Goal: Task Accomplishment & Management: Manage account settings

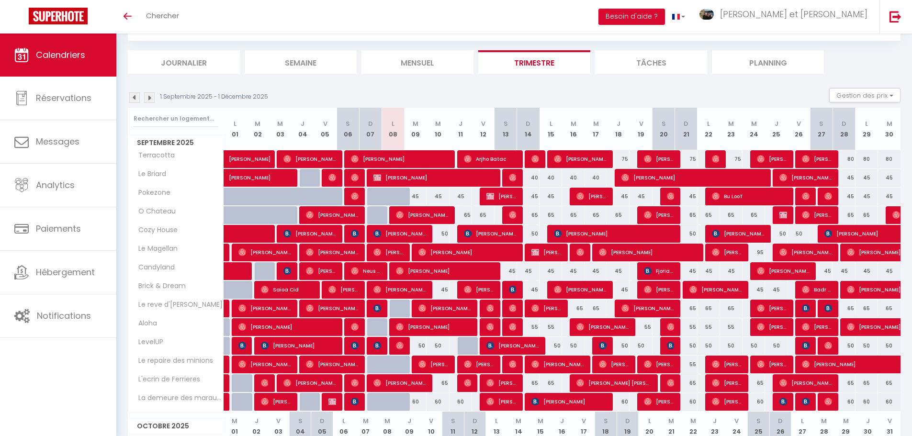
scroll to position [53, 0]
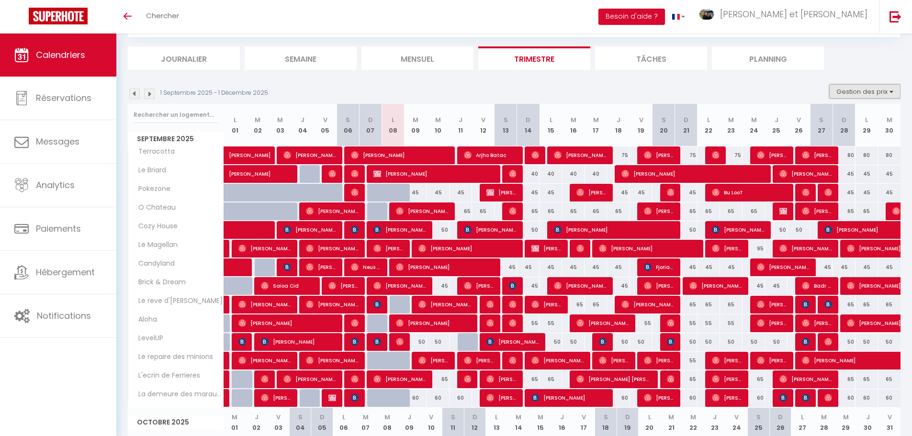
click at [893, 90] on button "Gestion des prix" at bounding box center [864, 91] width 71 height 14
click at [860, 139] on input "Règles" at bounding box center [857, 138] width 86 height 10
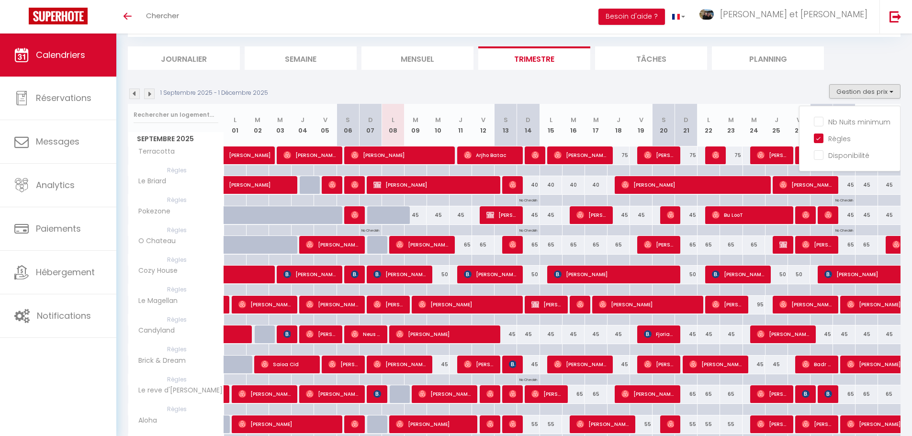
click at [728, 88] on div "1 Septembre 2025 - 1 Décembre 2025 Gestion des prix Nb Nuits minimum Règles Dis…" at bounding box center [514, 94] width 773 height 20
click at [888, 88] on button "Gestion des prix" at bounding box center [864, 91] width 71 height 14
click at [836, 140] on input "Règles" at bounding box center [857, 138] width 86 height 10
checkbox input "false"
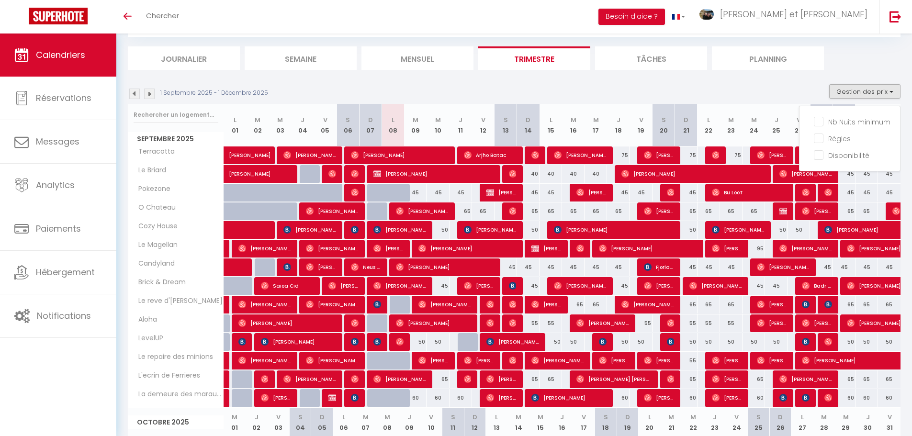
click at [869, 62] on ul "Journalier [GEOGRAPHIC_DATA] Mensuel Trimestre Tâches Planning" at bounding box center [514, 57] width 773 height 23
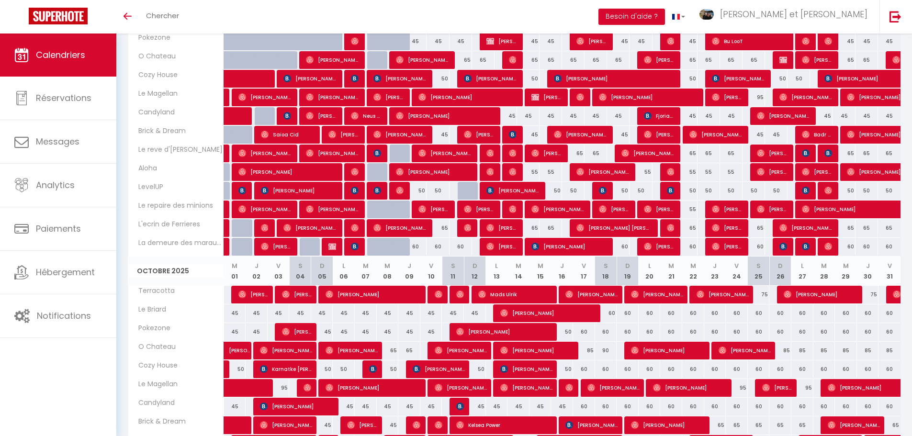
scroll to position [0, 0]
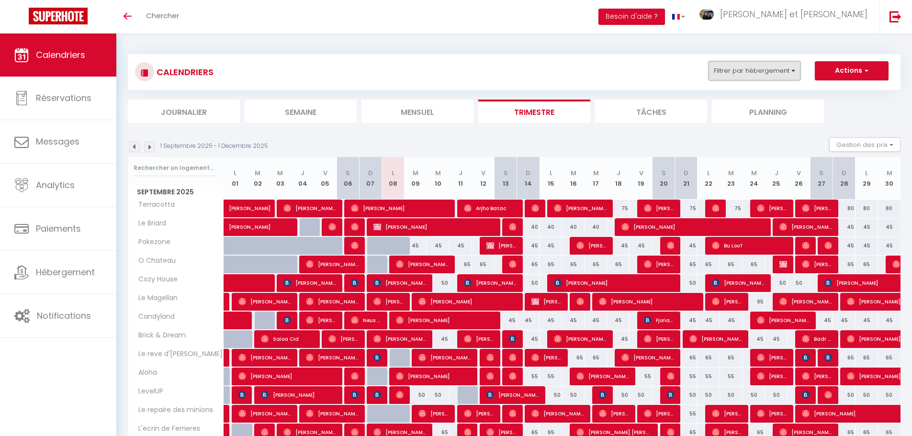
click at [773, 69] on button "Filtrer par hébergement" at bounding box center [754, 70] width 92 height 19
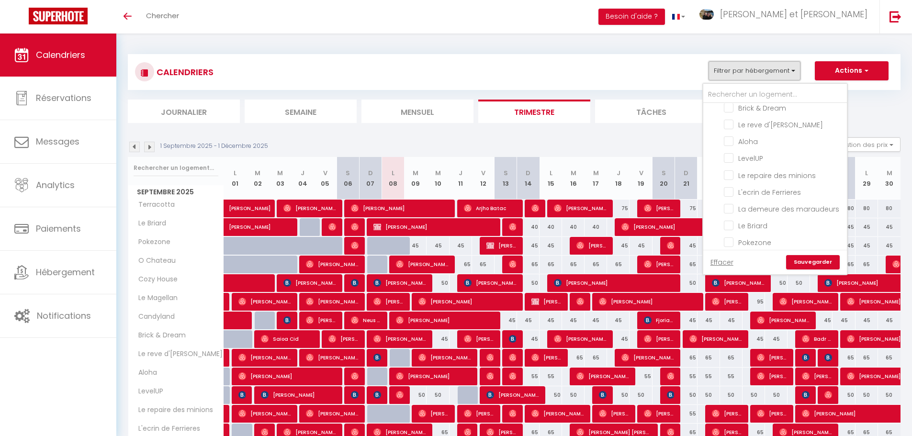
scroll to position [78, 0]
click at [759, 151] on input "Aloha" at bounding box center [784, 150] width 120 height 10
checkbox input "true"
checkbox input "false"
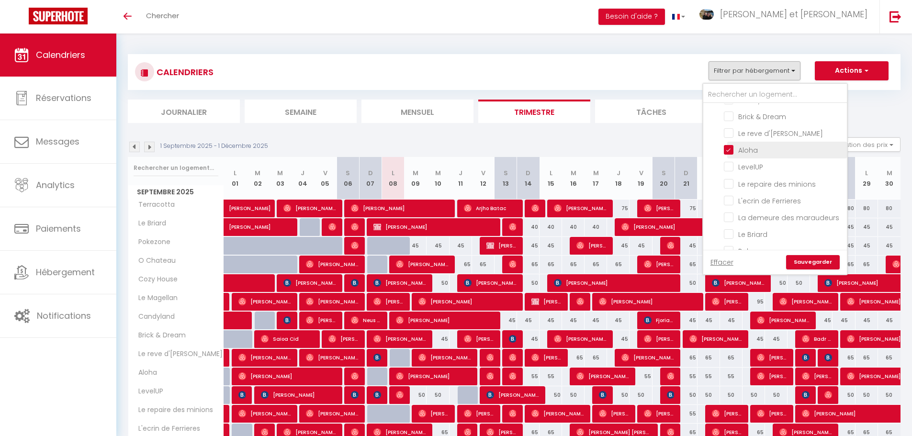
checkbox input "false"
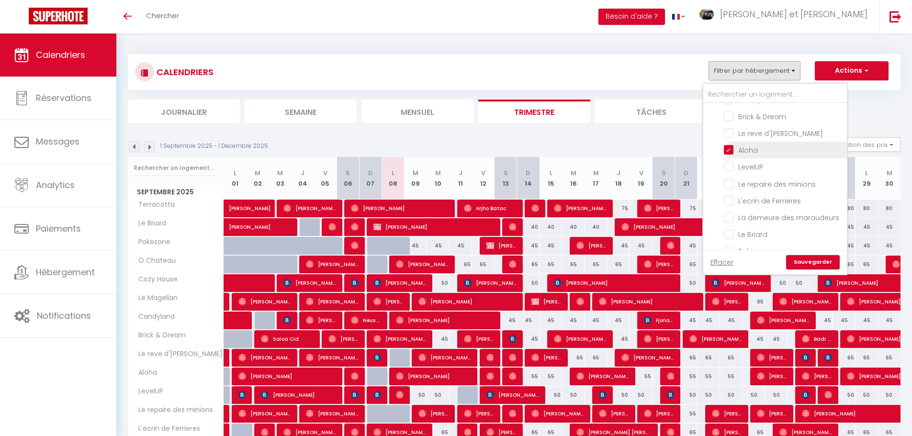
checkbox input "false"
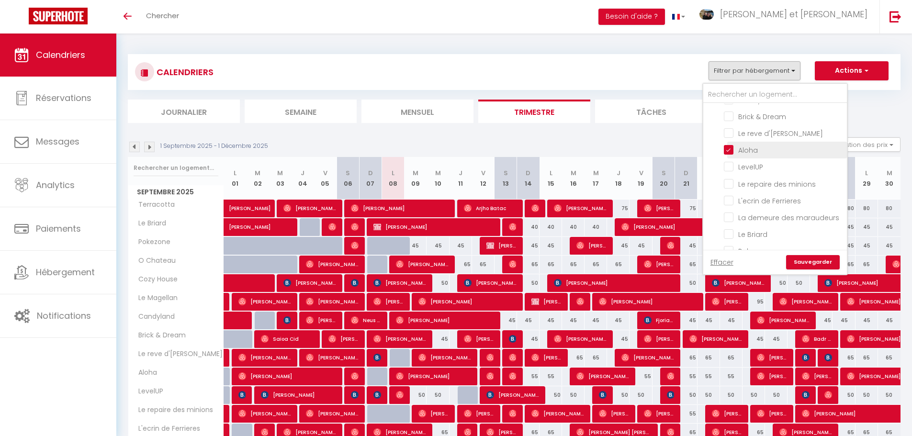
checkbox input "false"
click at [762, 120] on input "Brick & Dream" at bounding box center [784, 116] width 120 height 10
checkbox input "true"
checkbox input "false"
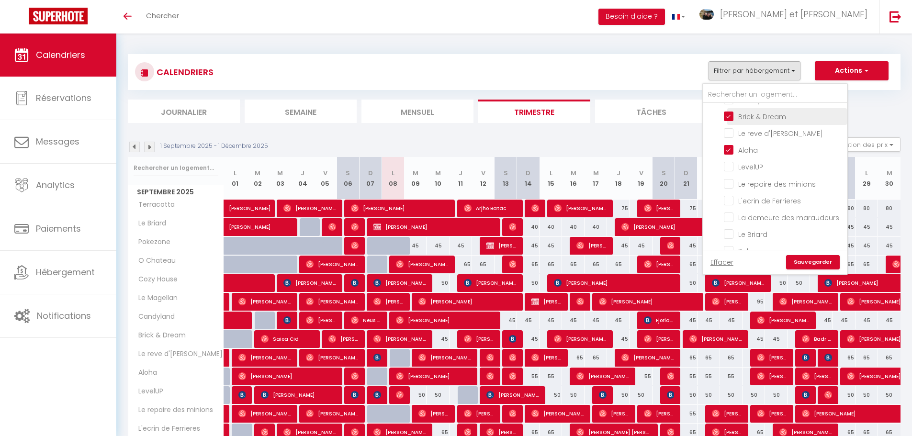
checkbox input "false"
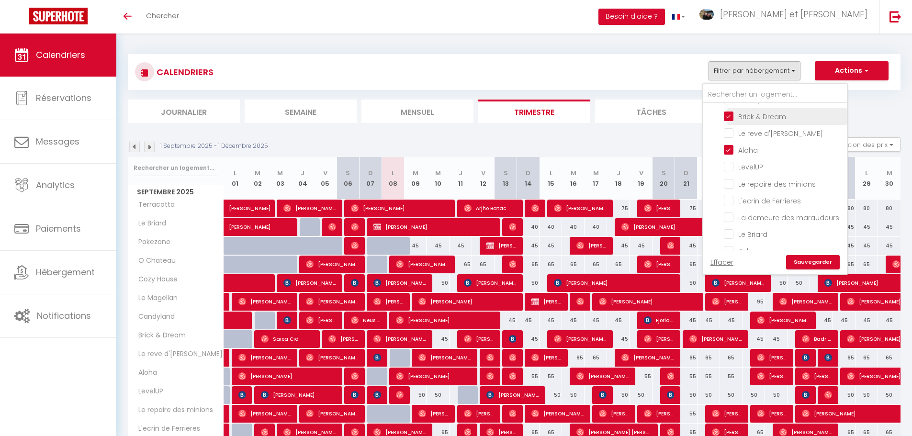
checkbox input "false"
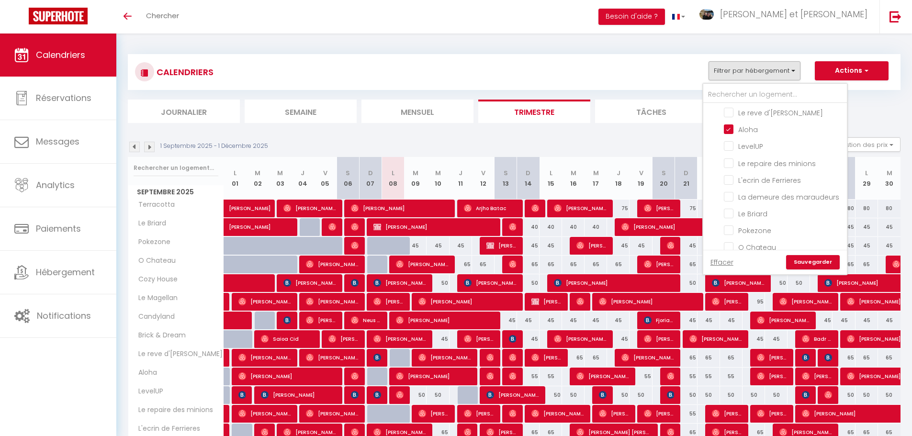
scroll to position [110, 0]
click at [762, 217] on input "Pokezone" at bounding box center [784, 219] width 120 height 10
checkbox input "true"
checkbox input "false"
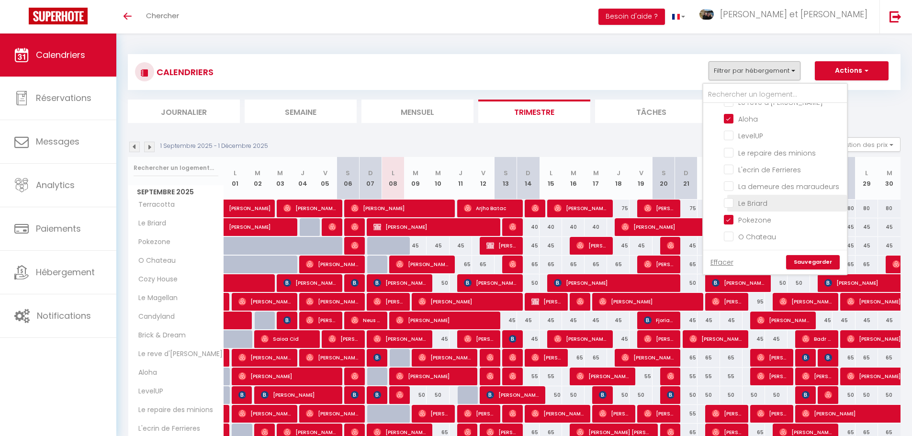
checkbox input "false"
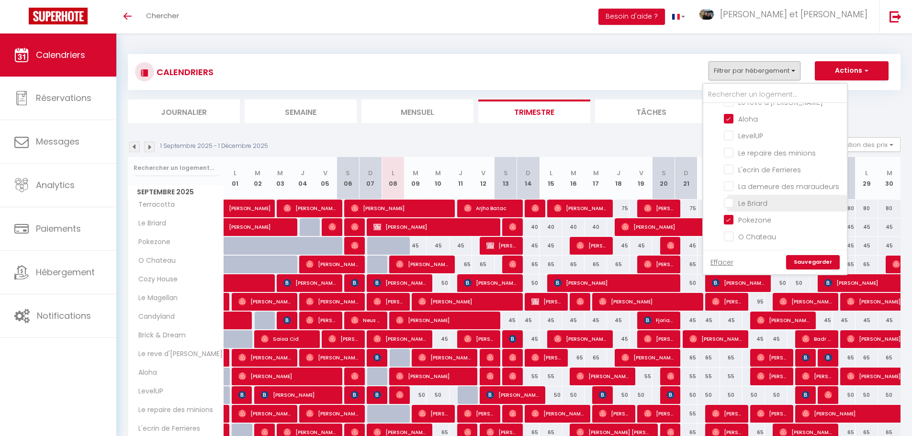
checkbox input "false"
click at [758, 203] on input "Le Briard" at bounding box center [784, 203] width 120 height 10
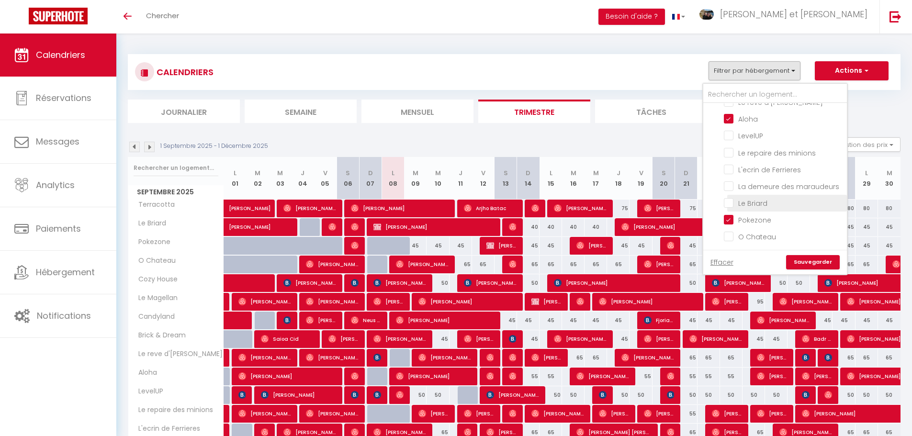
checkbox input "true"
checkbox input "false"
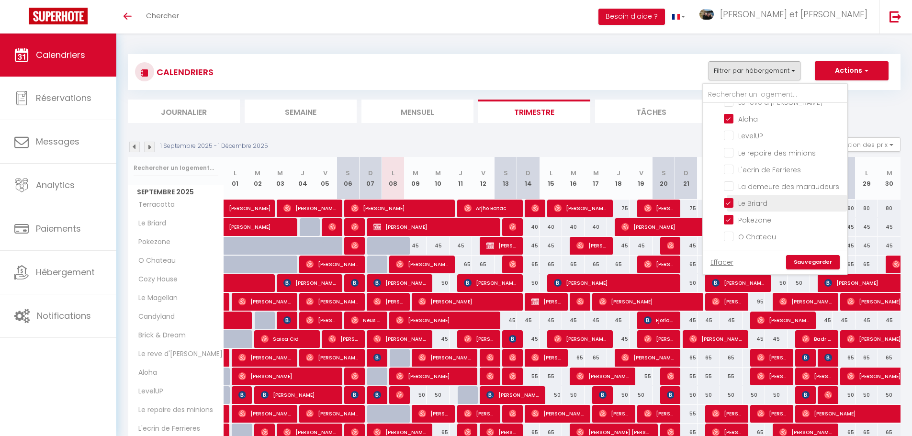
checkbox input "false"
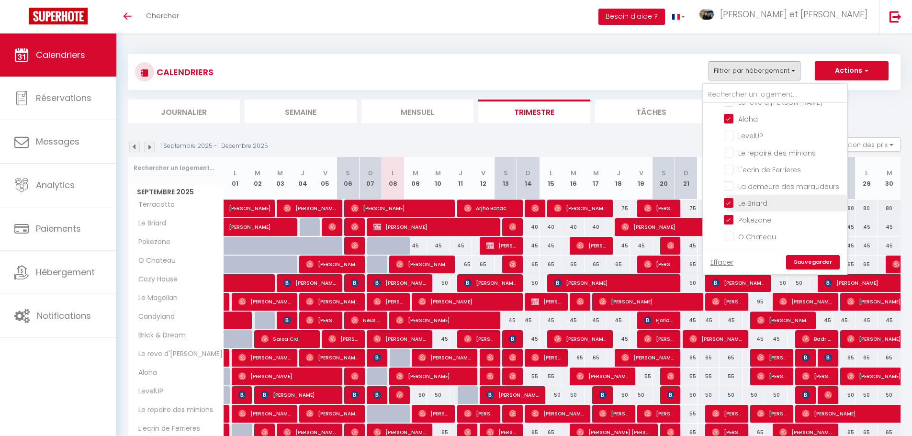
checkbox input "false"
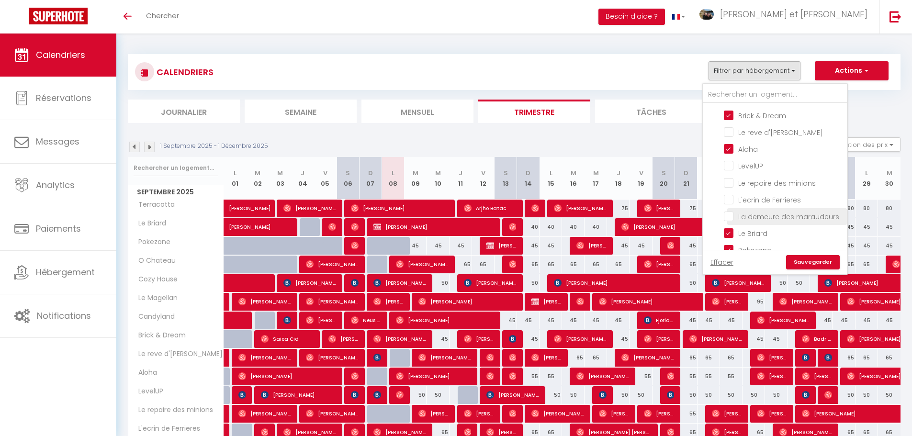
click at [823, 216] on input "La demeure des maraudeurs" at bounding box center [784, 216] width 120 height 10
checkbox input "true"
checkbox input "false"
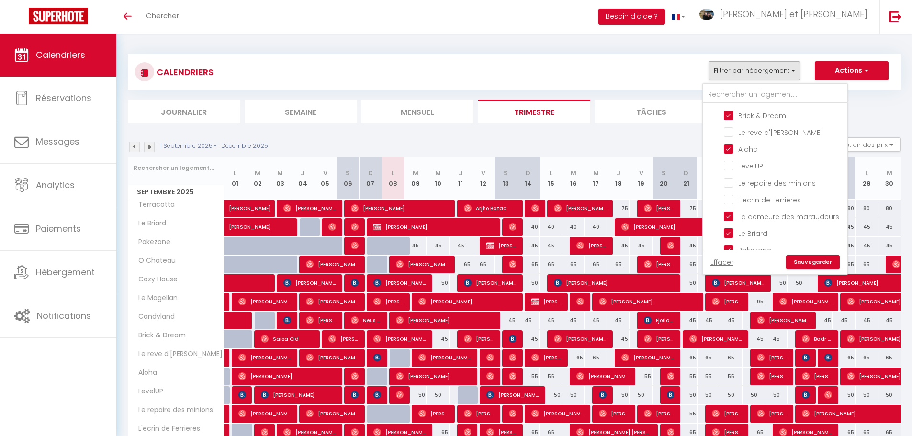
checkbox input "false"
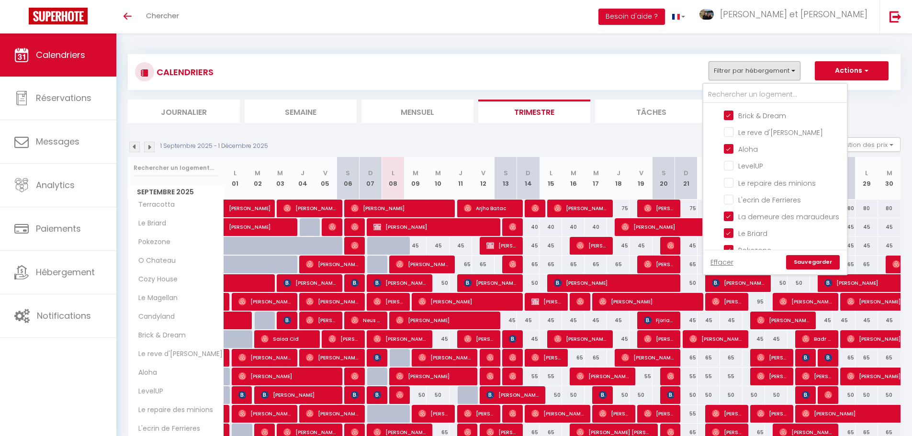
checkbox input "false"
click at [827, 258] on link "Sauvegarder" at bounding box center [813, 262] width 54 height 14
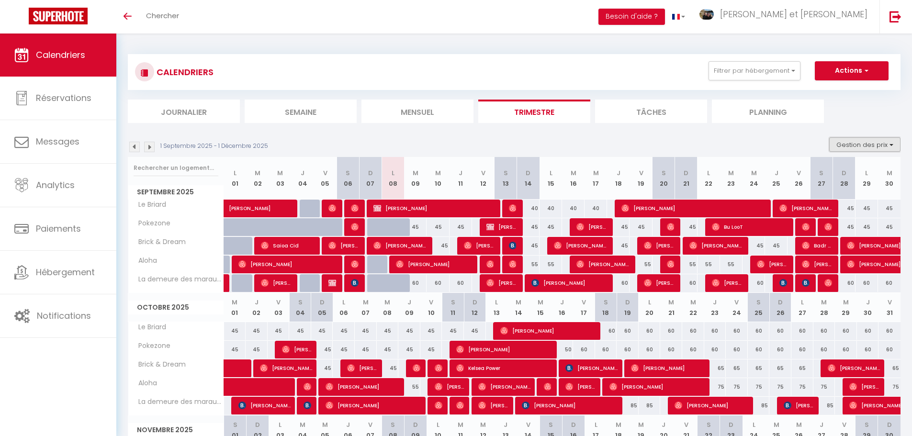
click at [876, 143] on button "Gestion des prix" at bounding box center [864, 144] width 71 height 14
click at [856, 193] on input "Règles" at bounding box center [857, 191] width 86 height 10
checkbox input "true"
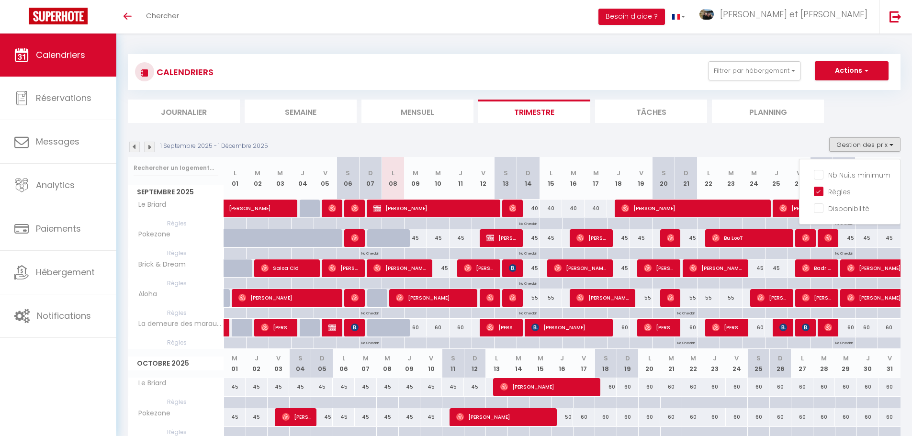
click at [891, 125] on div "CALENDRIERS Filtrer par hébergement Tous Terracotta Cozy House Le Magellan Cand…" at bounding box center [514, 390] width 773 height 690
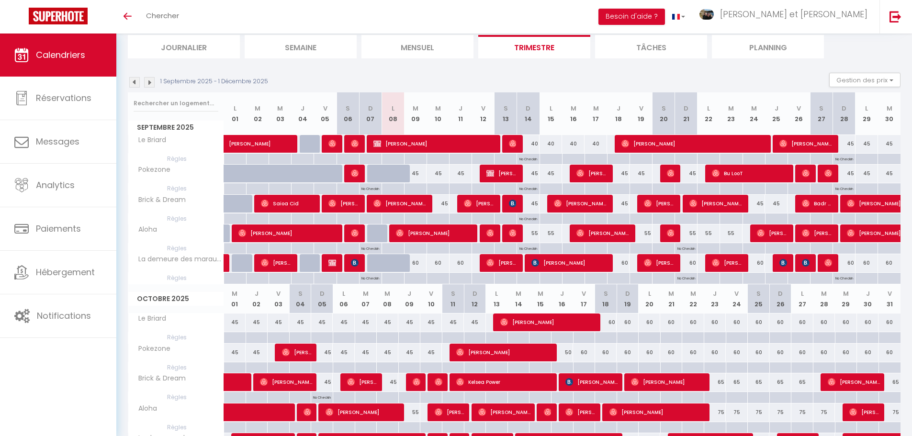
scroll to position [69, 0]
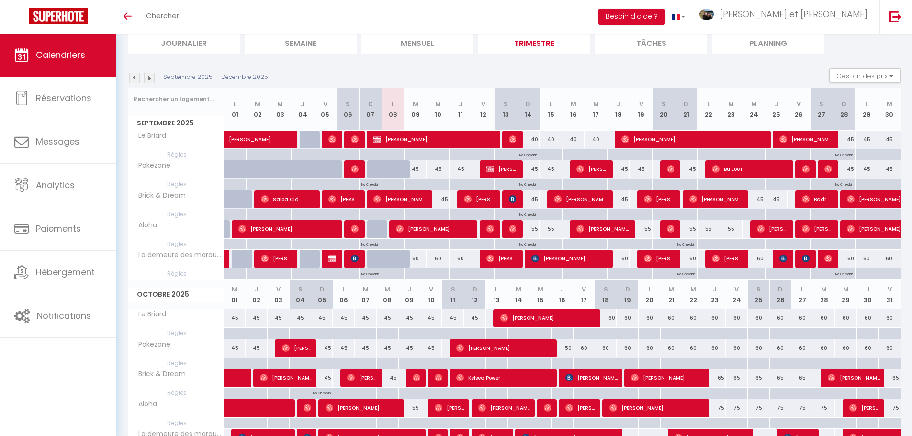
click at [682, 182] on div at bounding box center [685, 184] width 22 height 11
type input "Dim 21 Septembre 2025"
type input "Lun 22 Septembre 2025"
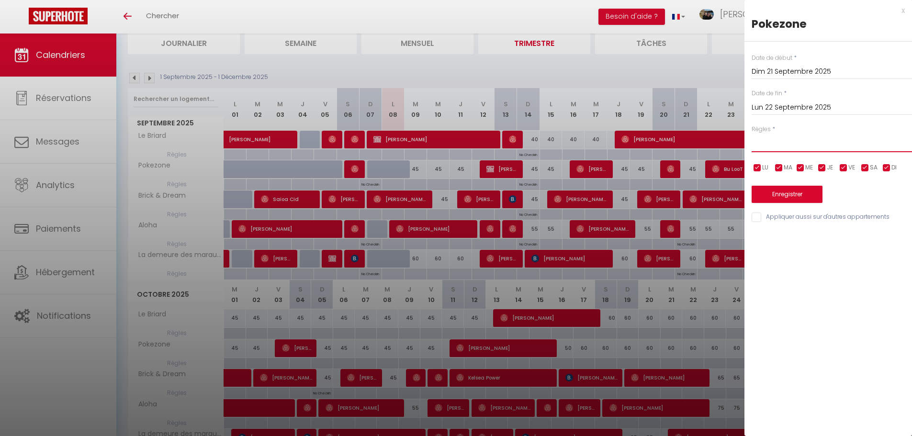
click at [779, 144] on select "Aucun No Checkin No Checkout Pas d'arrivée / Pas de départ" at bounding box center [831, 143] width 160 height 18
select select "1"
click at [751, 134] on select "Aucun No Checkin No Checkout Pas d'arrivée / Pas de départ" at bounding box center [831, 143] width 160 height 18
click at [786, 192] on button "Enregistrer" at bounding box center [786, 194] width 71 height 17
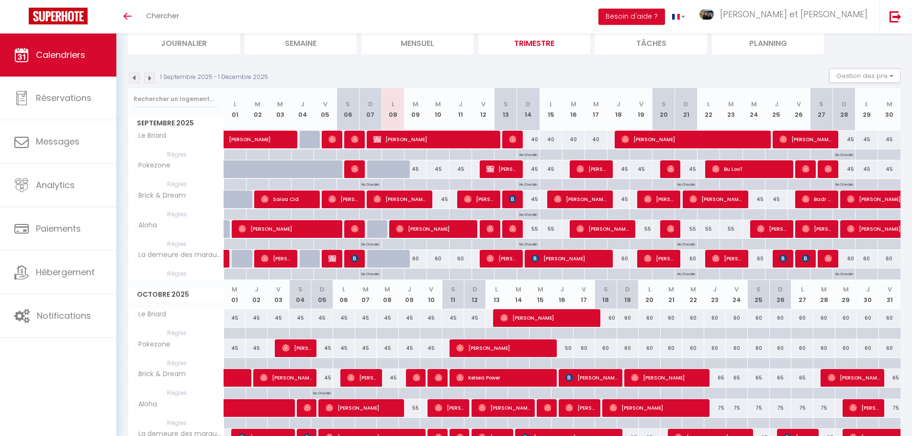
click at [324, 363] on div at bounding box center [322, 363] width 22 height 11
type input "Dim 05 Octobre 2025"
type input "Lun 06 Octobre 2025"
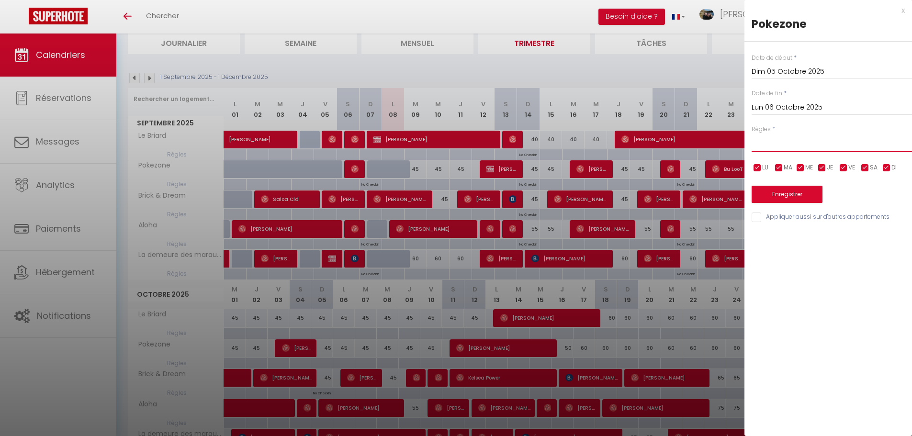
click at [781, 148] on select "Aucun No Checkin No Checkout Pas d'arrivée / Pas de départ" at bounding box center [831, 143] width 160 height 18
select select "1"
click at [751, 134] on select "Aucun No Checkin No Checkout Pas d'arrivée / Pas de départ" at bounding box center [831, 143] width 160 height 18
click at [793, 191] on button "Enregistrer" at bounding box center [786, 194] width 71 height 17
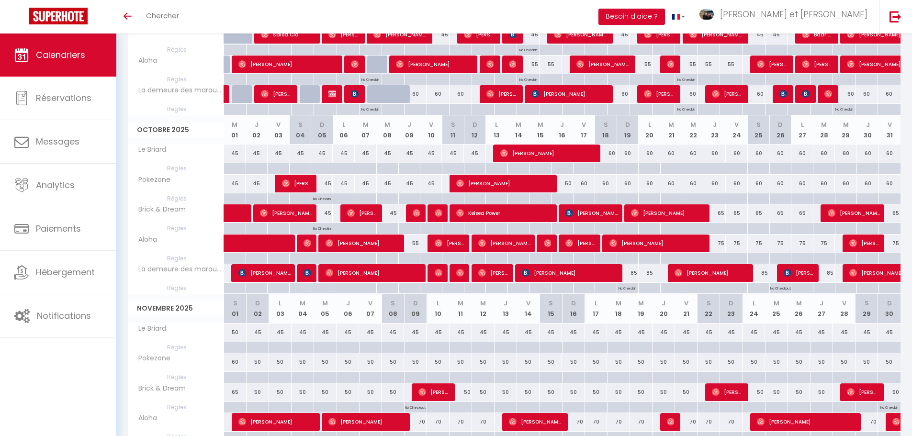
scroll to position [234, 0]
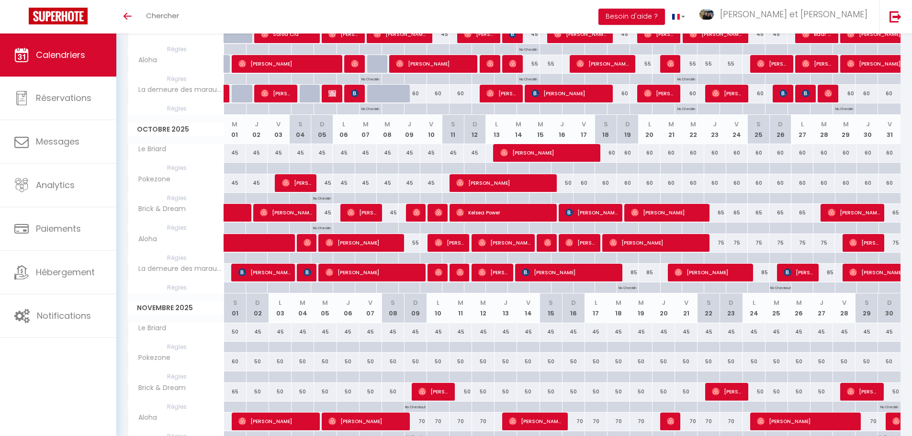
click at [324, 168] on div at bounding box center [322, 168] width 22 height 11
type input "Dim 05 Octobre 2025"
type input "Lun 06 Octobre 2025"
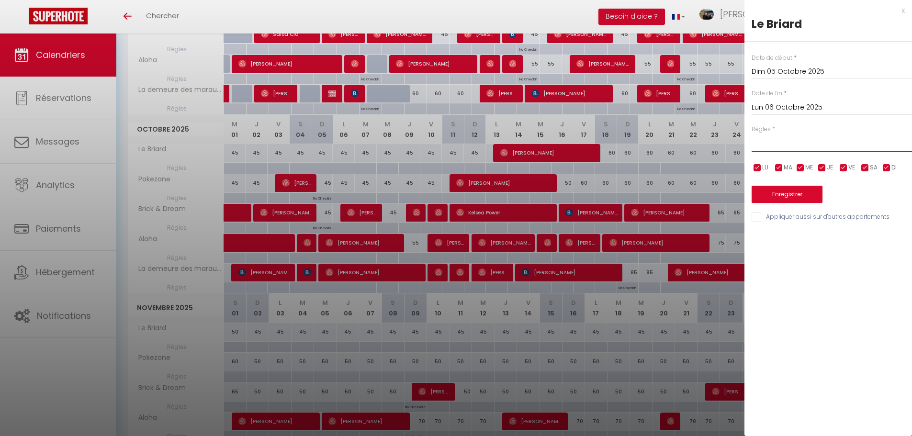
click at [799, 142] on select "Aucun No Checkin No Checkout Pas d'arrivée / Pas de départ" at bounding box center [831, 143] width 160 height 18
select select "1"
click at [751, 134] on select "Aucun No Checkin No Checkout Pas d'arrivée / Pas de départ" at bounding box center [831, 143] width 160 height 18
click at [908, 10] on div "x Le Briard Date de début * Dim 05 Octobre 2025 < [DATE] > Dim Lun Mar Mer Jeu …" at bounding box center [828, 116] width 168 height 233
click at [901, 10] on div "x" at bounding box center [824, 10] width 160 height 11
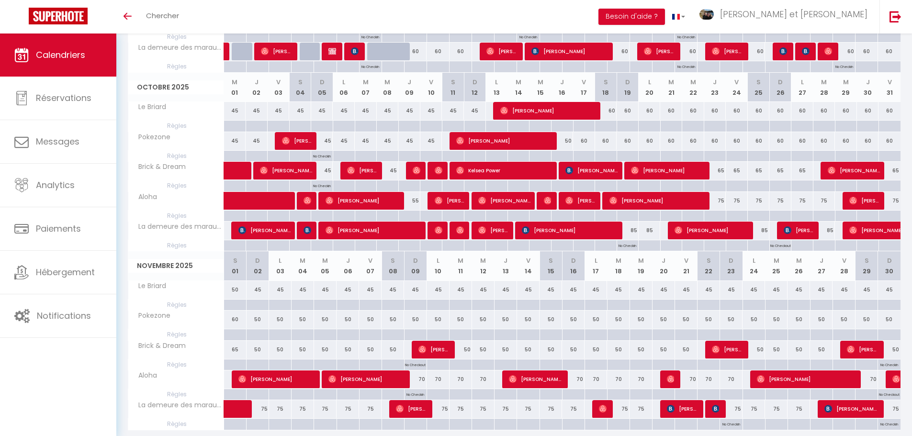
scroll to position [310, 0]
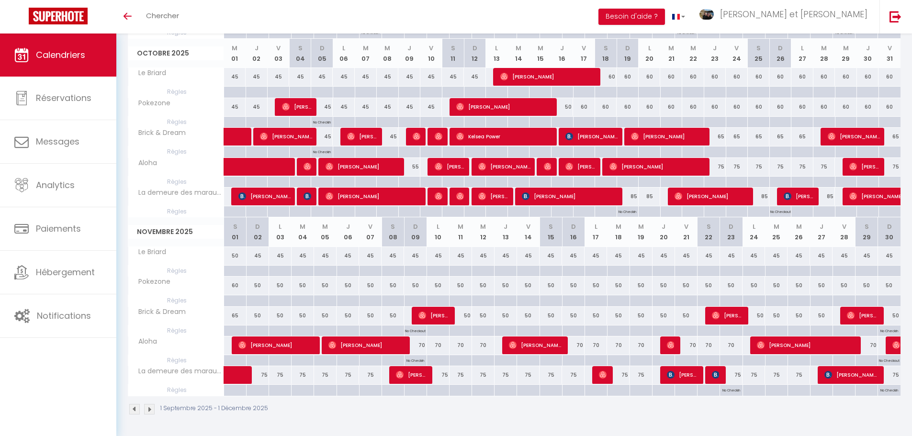
click at [575, 359] on div at bounding box center [573, 360] width 22 height 11
type input "Dim 16 Novembre 2025"
type input "Lun 17 Novembre 2025"
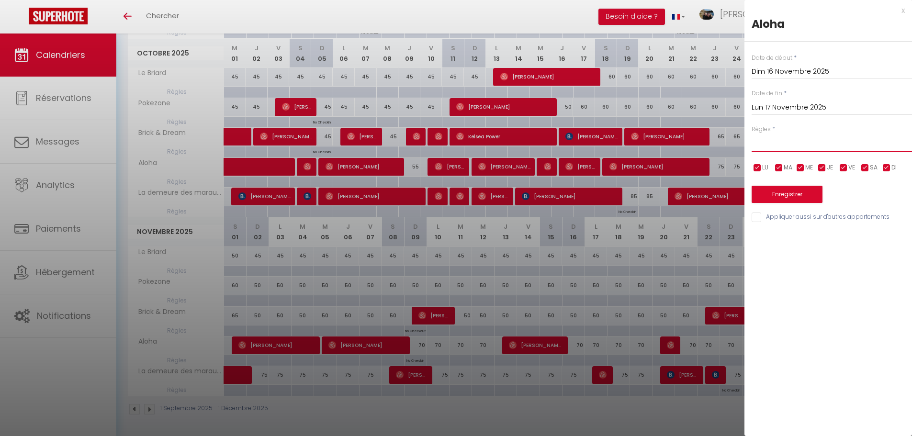
click at [788, 143] on select "Aucun No Checkin No Checkout Pas d'arrivée / Pas de départ" at bounding box center [831, 143] width 160 height 18
select select "1"
click at [751, 134] on select "Aucun No Checkin No Checkout Pas d'arrivée / Pas de départ" at bounding box center [831, 143] width 160 height 18
click at [791, 191] on button "Enregistrer" at bounding box center [786, 194] width 71 height 17
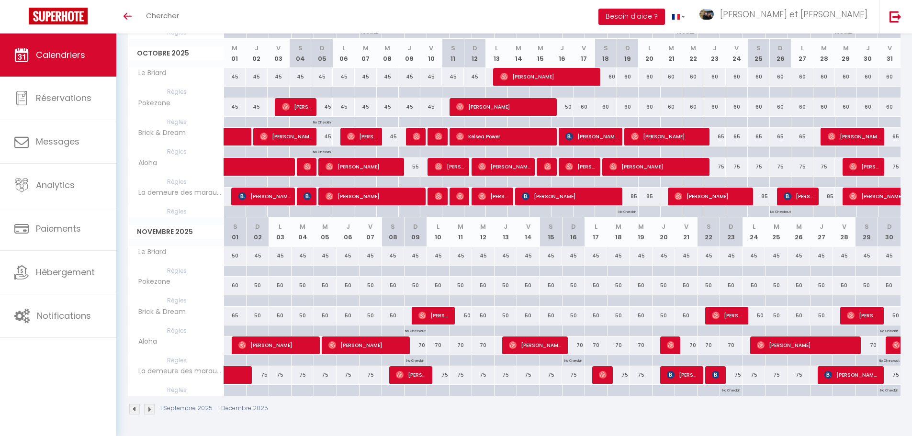
click at [259, 392] on div at bounding box center [257, 390] width 22 height 11
type input "Dim 02 Novembre 2025"
type input "Lun 03 Novembre 2025"
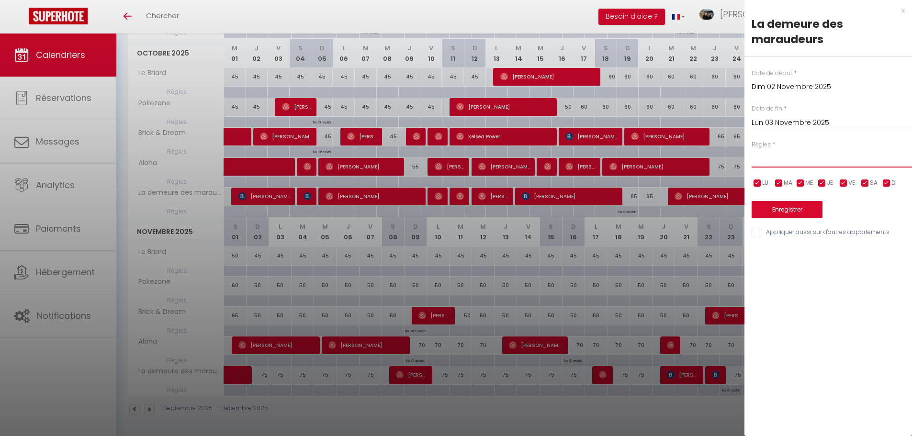
click at [782, 161] on select "Aucun No Checkin No Checkout Pas d'arrivée / Pas de départ" at bounding box center [831, 158] width 160 height 18
select select "1"
click at [751, 149] on select "Aucun No Checkin No Checkout Pas d'arrivée / Pas de départ" at bounding box center [831, 158] width 160 height 18
click at [786, 208] on button "Enregistrer" at bounding box center [786, 209] width 71 height 17
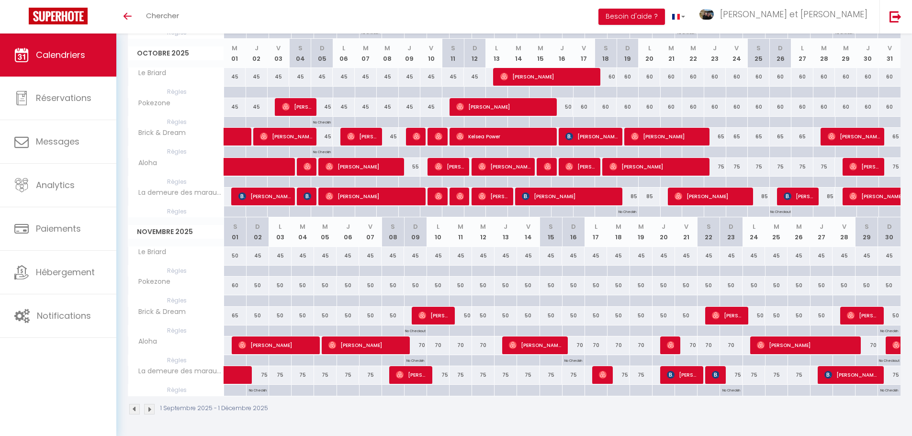
scroll to position [0, 0]
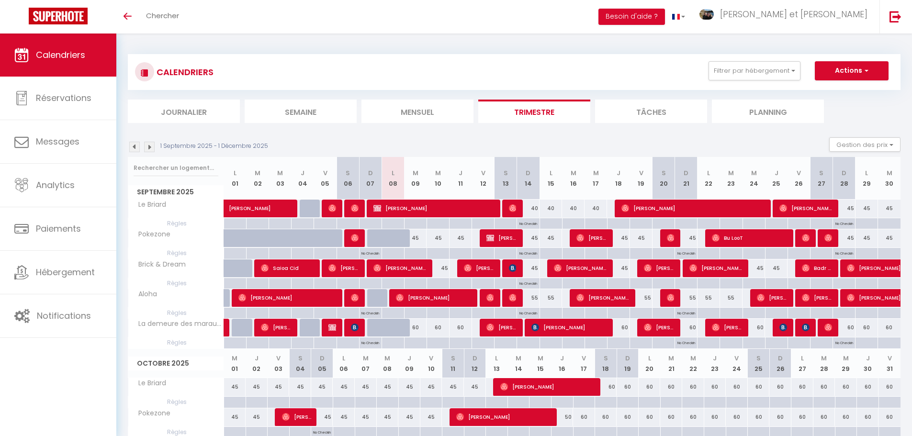
click at [153, 146] on img at bounding box center [149, 147] width 11 height 11
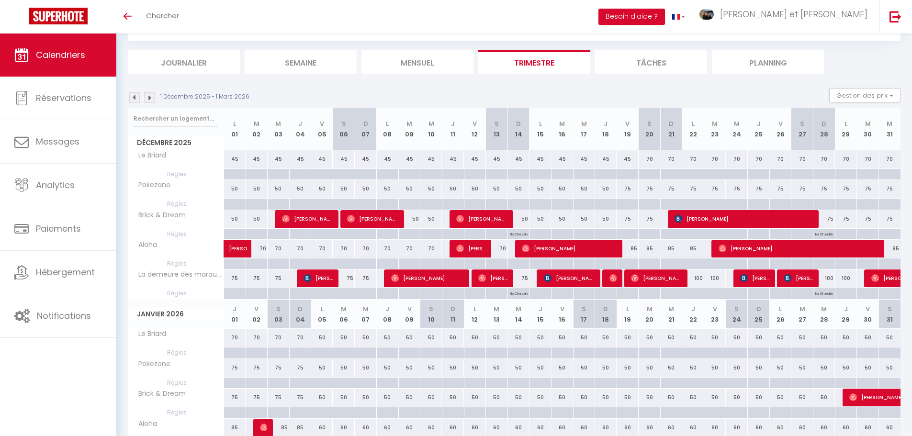
scroll to position [57, 0]
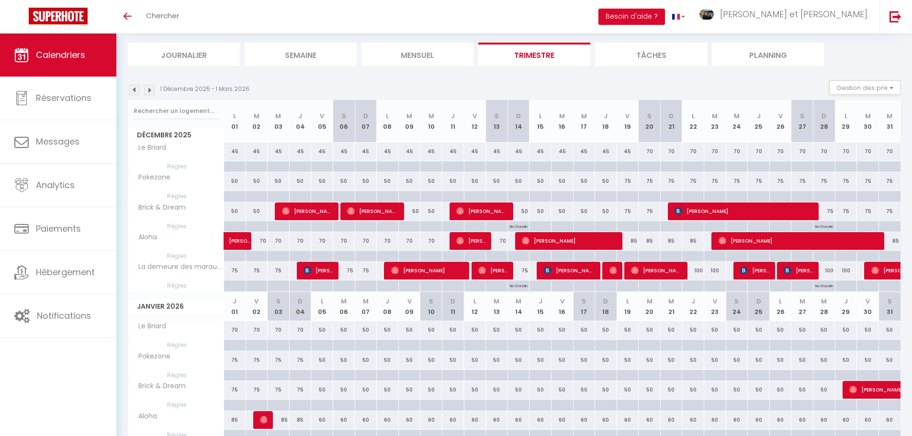
click at [516, 256] on div at bounding box center [518, 256] width 22 height 11
type input "Dim 14 Décembre 2025"
type input "Lun 15 Décembre 2025"
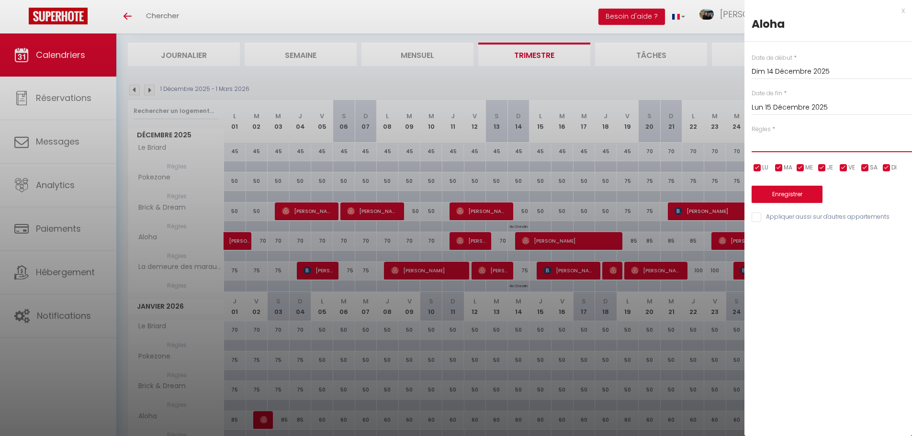
click at [802, 140] on select "Aucun No Checkin No Checkout Pas d'arrivée / Pas de départ" at bounding box center [831, 143] width 160 height 18
select select "2"
click at [751, 134] on select "Aucun No Checkin No Checkout Pas d'arrivée / Pas de départ" at bounding box center [831, 143] width 160 height 18
click at [785, 194] on button "Enregistrer" at bounding box center [786, 194] width 71 height 17
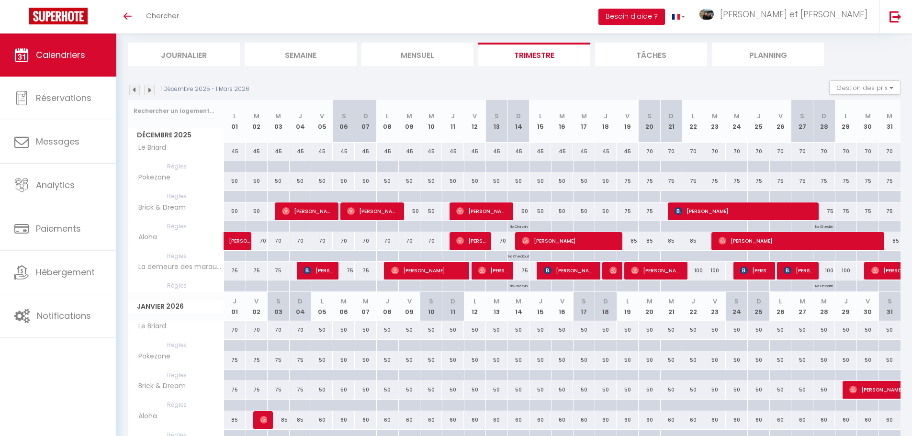
click at [669, 228] on div at bounding box center [671, 226] width 22 height 11
type input "Dim 21 Décembre 2025"
type input "Lun 22 Décembre 2025"
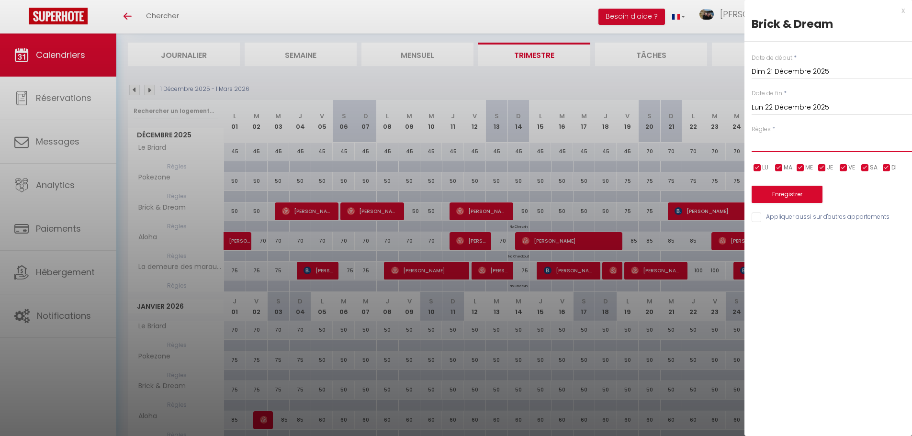
click at [779, 146] on select "Aucun No Checkin No Checkout Pas d'arrivée / Pas de départ" at bounding box center [831, 143] width 160 height 18
select select "2"
click at [751, 134] on select "Aucun No Checkin No Checkout Pas d'arrivée / Pas de départ" at bounding box center [831, 143] width 160 height 18
click at [783, 191] on button "Enregistrer" at bounding box center [786, 194] width 71 height 17
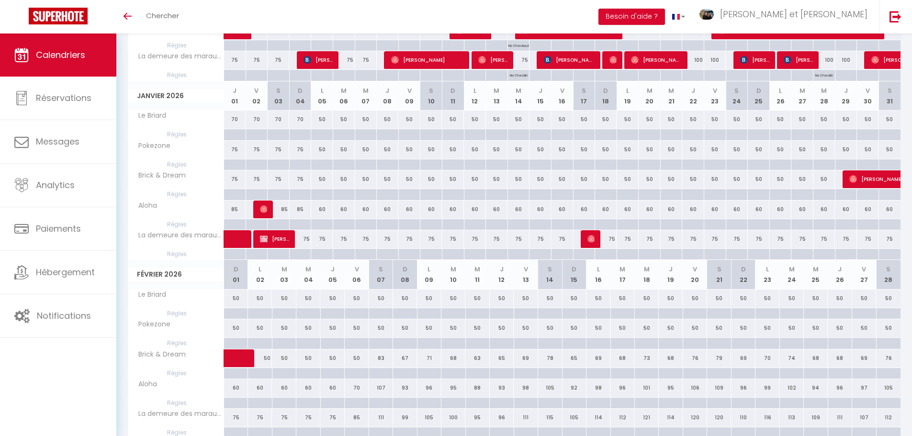
scroll to position [268, 0]
click at [301, 253] on div at bounding box center [300, 253] width 22 height 11
type input "Dim 04 Janvier 2026"
type input "Lun 05 Janvier 2026"
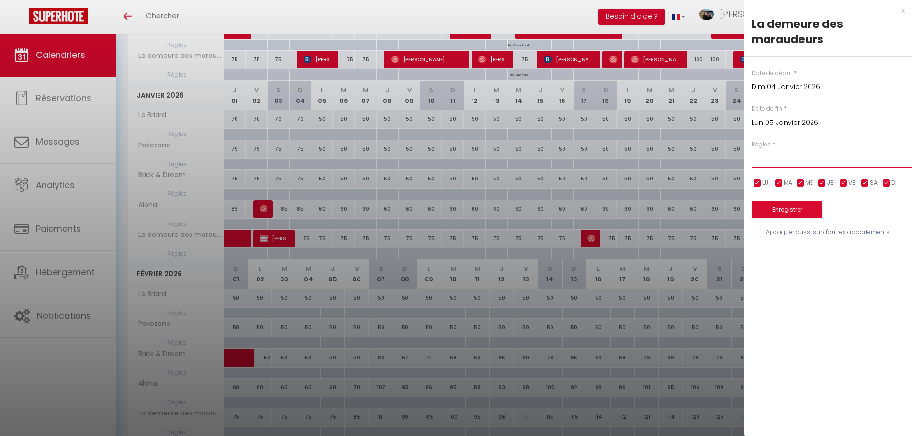
click at [802, 161] on select "Aucun No Checkin No Checkout Pas d'arrivée / Pas de départ" at bounding box center [831, 158] width 160 height 18
select select "1"
click at [751, 149] on select "Aucun No Checkin No Checkout Pas d'arrivée / Pas de départ" at bounding box center [831, 158] width 160 height 18
click at [792, 207] on button "Enregistrer" at bounding box center [786, 209] width 71 height 17
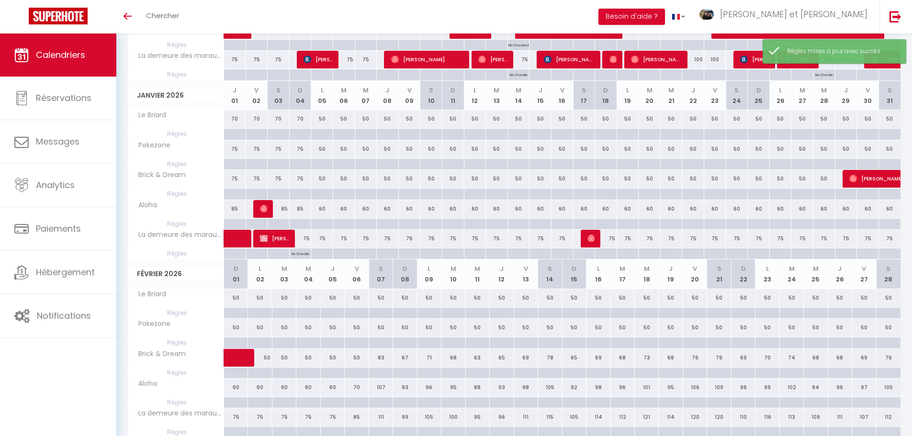
click at [609, 251] on div at bounding box center [605, 253] width 22 height 11
type input "Dim 18 Janvier 2026"
type input "Lun 19 Janvier 2026"
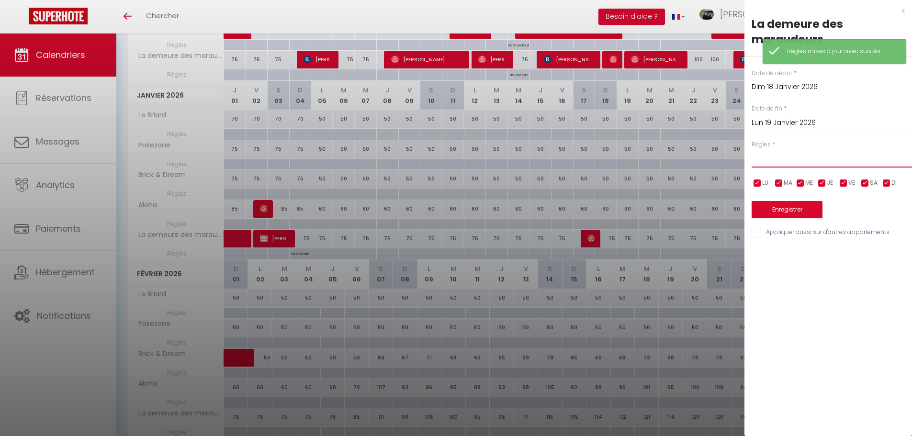
click at [803, 158] on select "Aucun No Checkin No Checkout Pas d'arrivée / Pas de départ" at bounding box center [831, 158] width 160 height 18
select select "1"
click at [751, 149] on select "Aucun No Checkin No Checkout Pas d'arrivée / Pas de départ" at bounding box center [831, 158] width 160 height 18
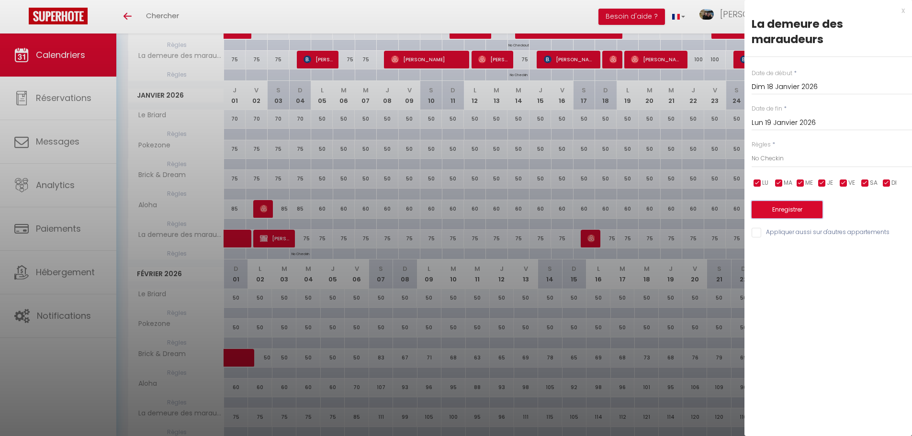
click at [793, 207] on button "Enregistrer" at bounding box center [786, 209] width 71 height 17
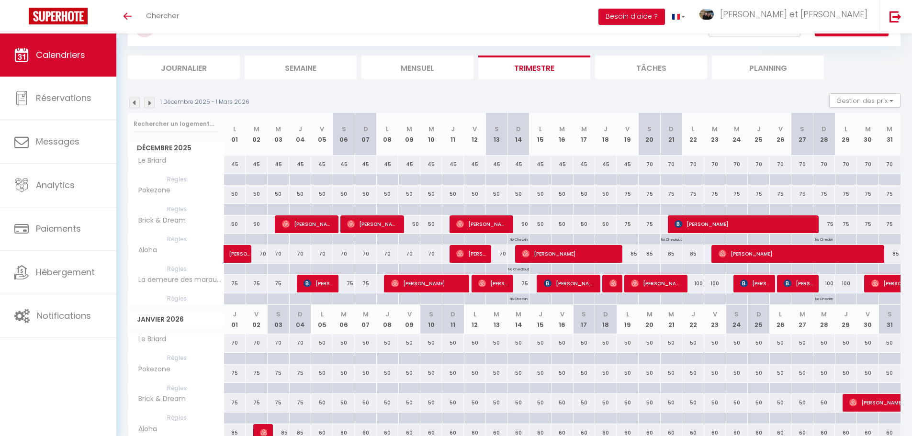
scroll to position [43, 0]
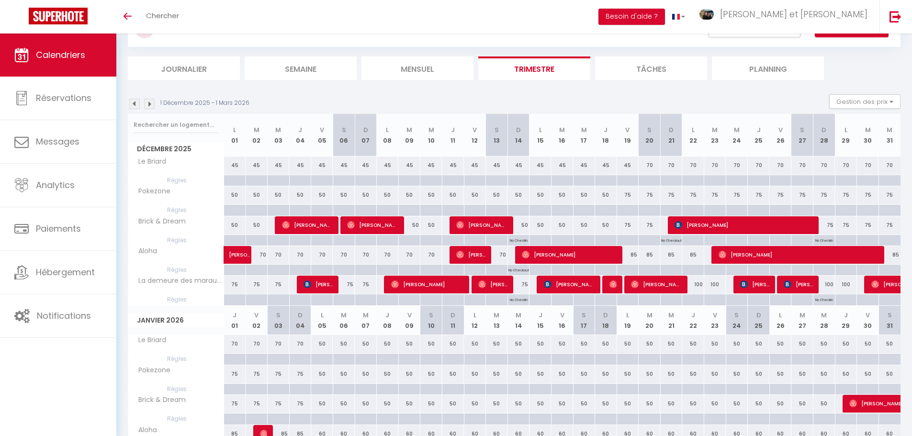
click at [153, 107] on img at bounding box center [149, 104] width 11 height 11
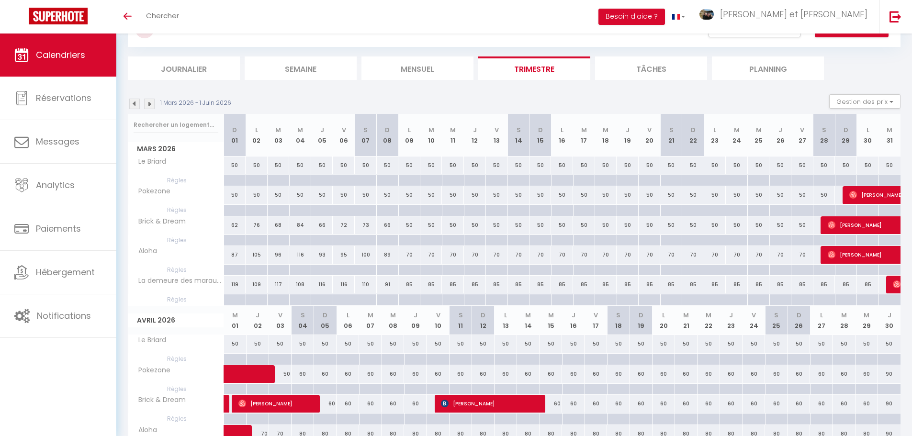
click at [845, 209] on div at bounding box center [846, 210] width 22 height 11
type input "Dim 29 Mars 2026"
type input "Lun 30 Mars 2026"
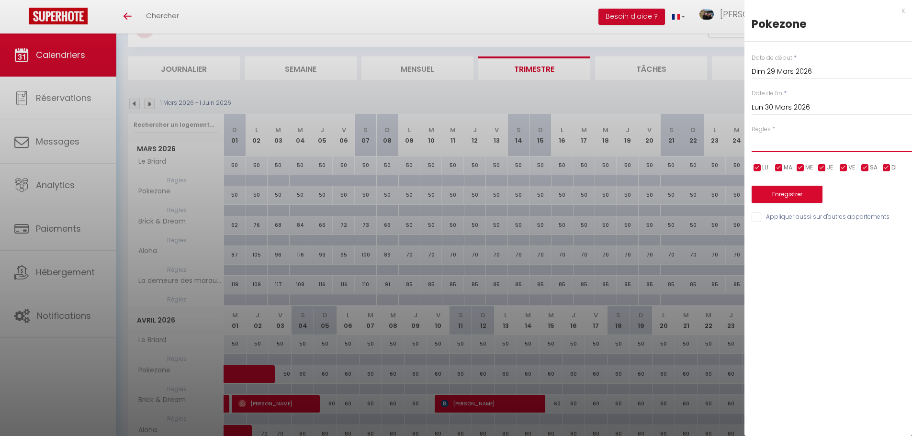
click at [799, 144] on select "Aucun No Checkin No Checkout Pas d'arrivée / Pas de départ" at bounding box center [831, 143] width 160 height 18
select select "2"
click at [751, 134] on select "Aucun No Checkin No Checkout Pas d'arrivée / Pas de départ" at bounding box center [831, 143] width 160 height 18
click at [798, 193] on button "Enregistrer" at bounding box center [786, 194] width 71 height 17
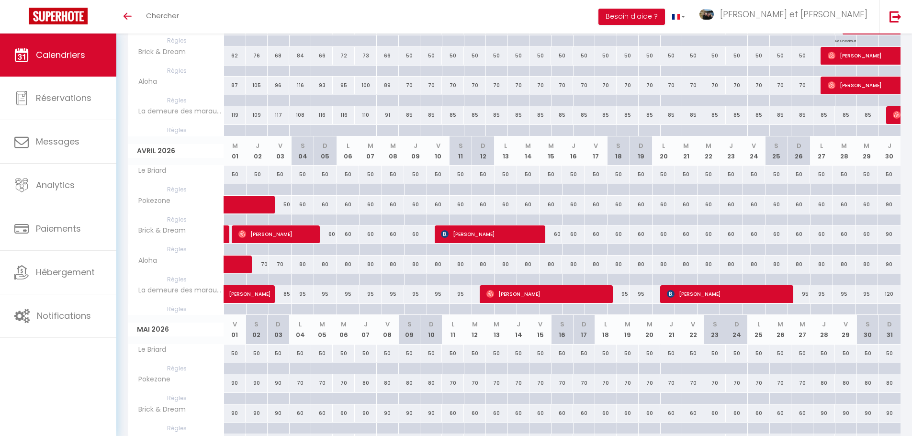
scroll to position [218, 0]
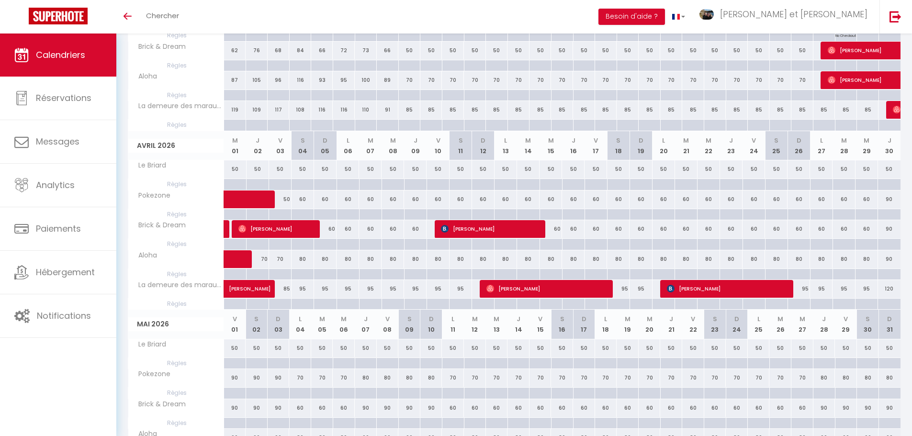
click at [329, 244] on div at bounding box center [325, 244] width 22 height 11
type input "Dim 05 Avril 2026"
type input "Lun 06 Avril 2026"
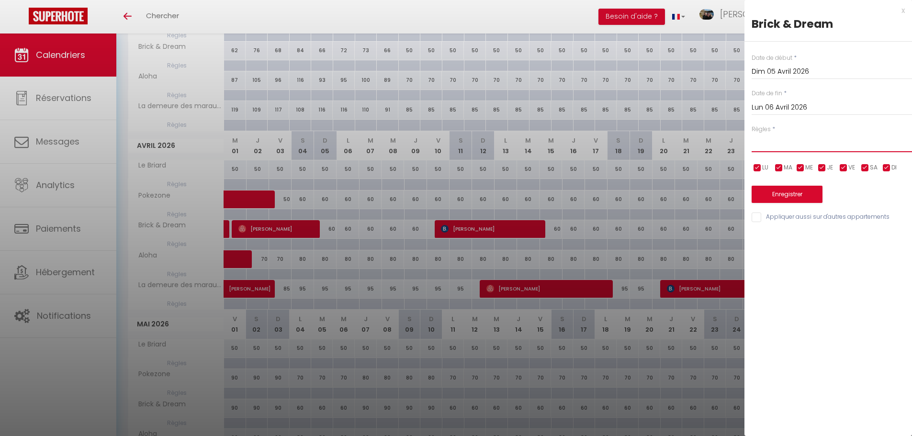
click at [781, 152] on select "Aucun No Checkin No Checkout Pas d'arrivée / Pas de départ" at bounding box center [831, 143] width 160 height 18
select select "1"
click at [751, 134] on select "Aucun No Checkin No Checkout Pas d'arrivée / Pas de départ" at bounding box center [831, 143] width 160 height 18
click at [784, 195] on button "Enregistrer" at bounding box center [786, 194] width 71 height 17
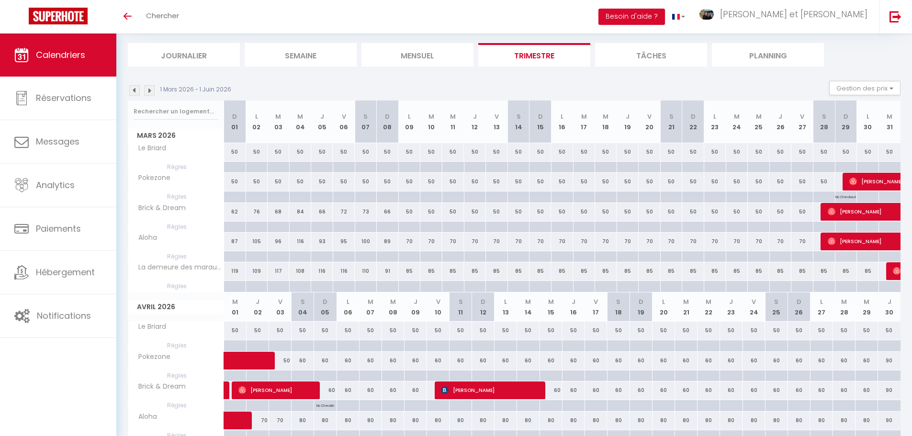
scroll to position [40, 0]
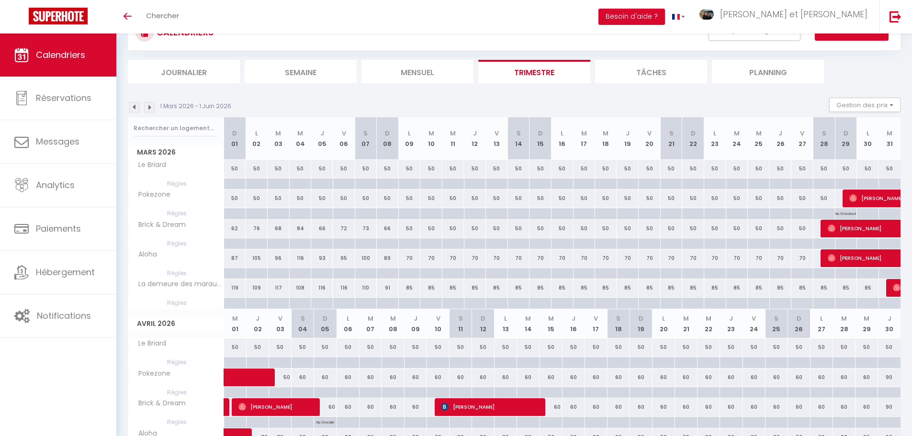
click at [153, 111] on img at bounding box center [149, 107] width 11 height 11
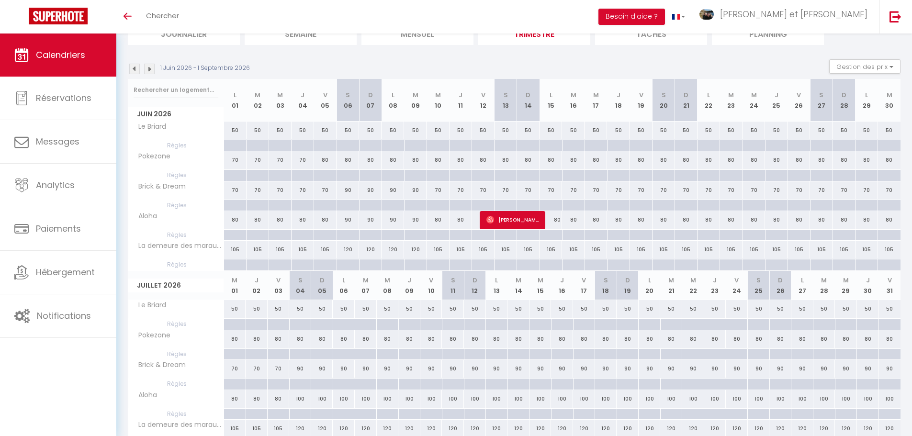
scroll to position [48, 0]
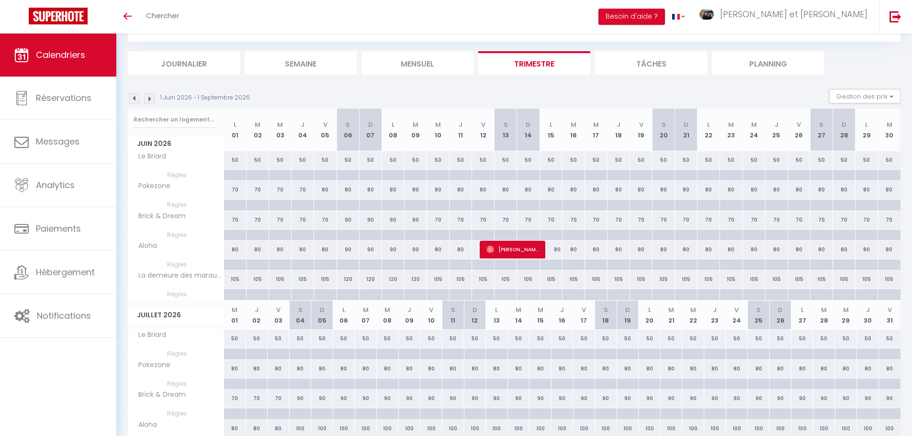
click at [150, 99] on img at bounding box center [149, 98] width 11 height 11
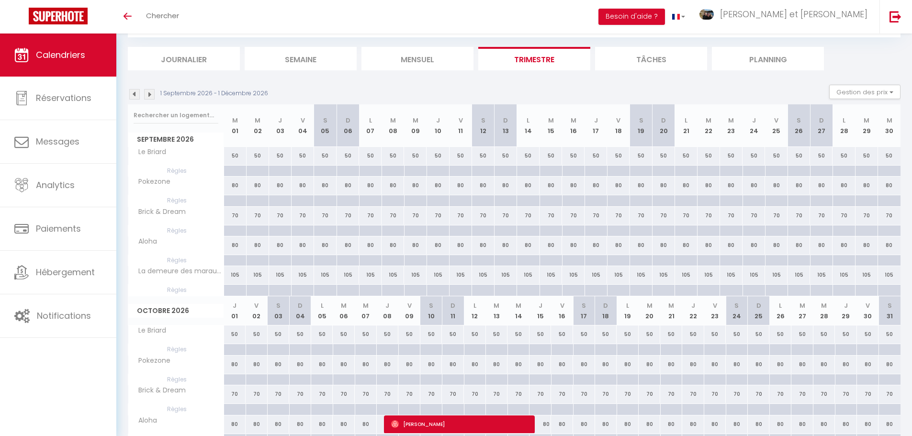
scroll to position [39, 0]
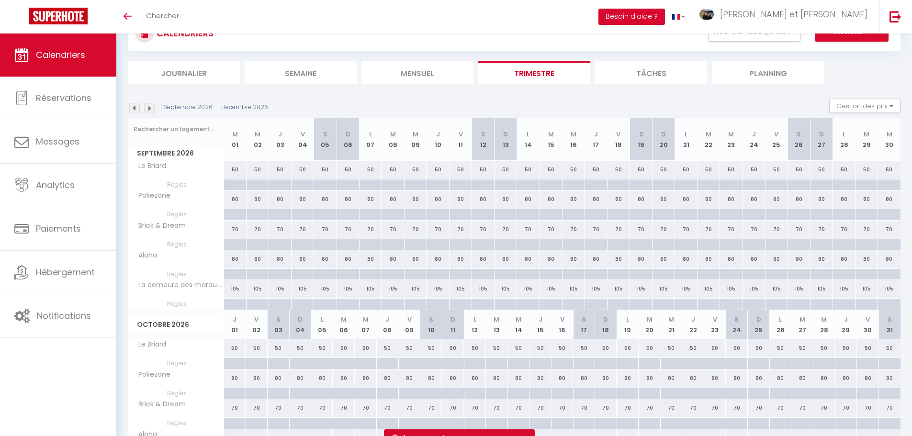
click at [154, 110] on img at bounding box center [149, 108] width 11 height 11
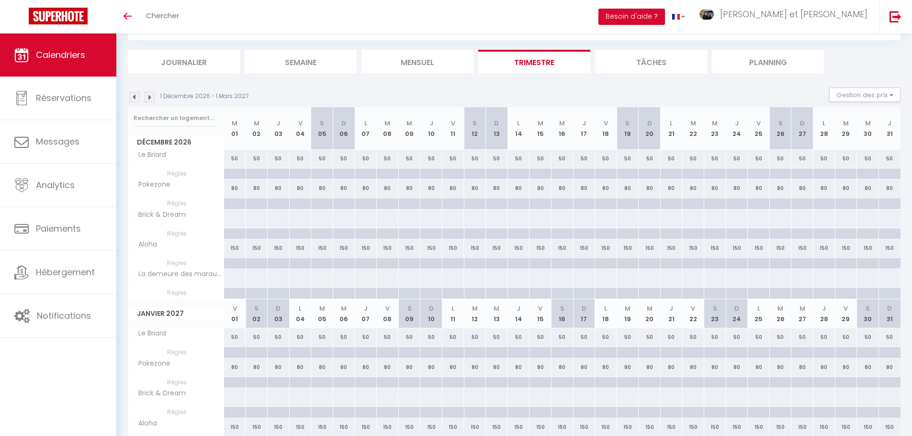
scroll to position [48, 0]
click at [138, 99] on img at bounding box center [134, 98] width 11 height 11
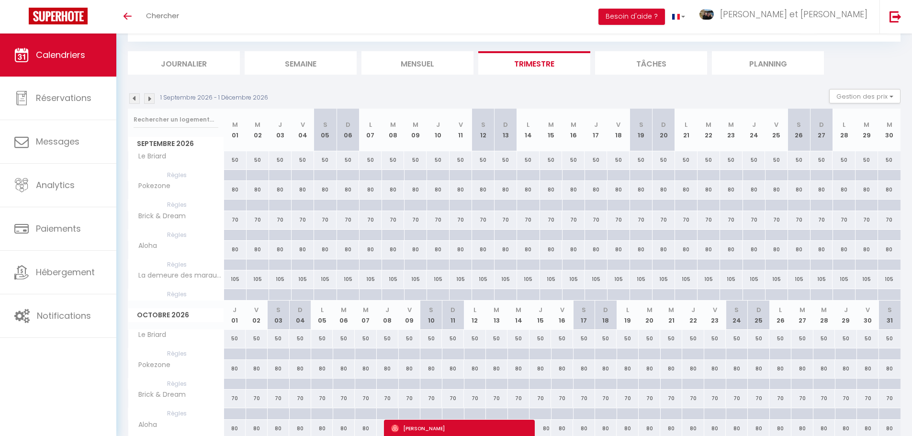
click at [138, 99] on img at bounding box center [134, 98] width 11 height 11
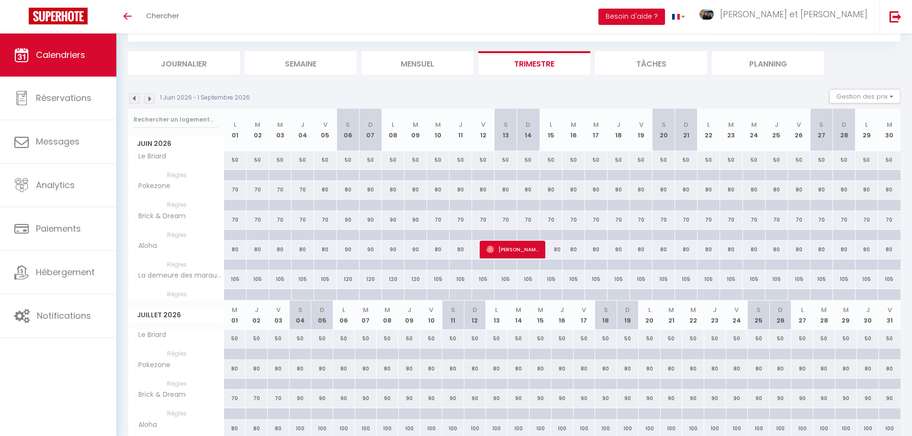
click at [138, 99] on img at bounding box center [134, 98] width 11 height 11
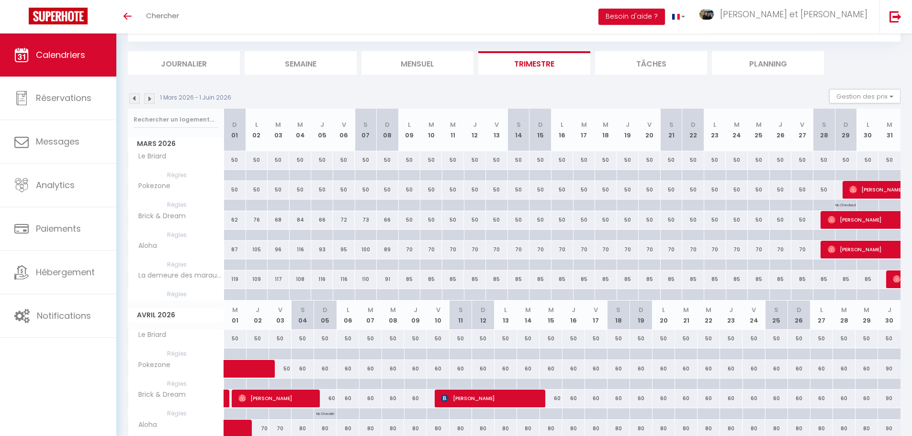
click at [138, 99] on img at bounding box center [134, 98] width 11 height 11
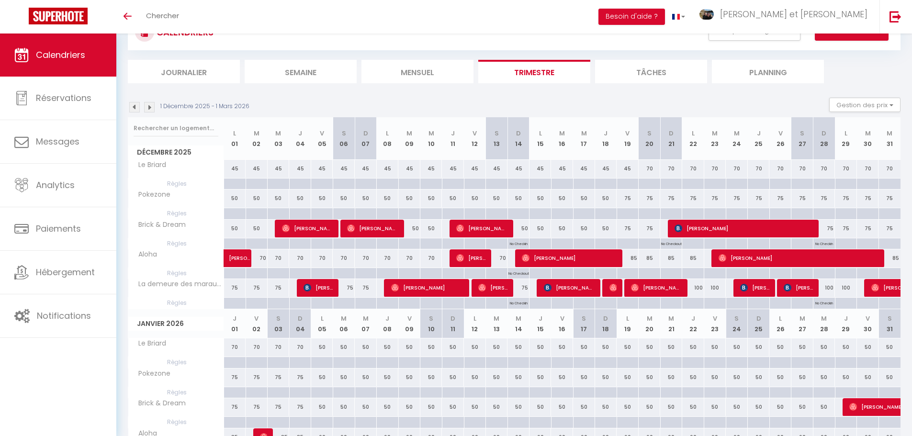
scroll to position [36, 0]
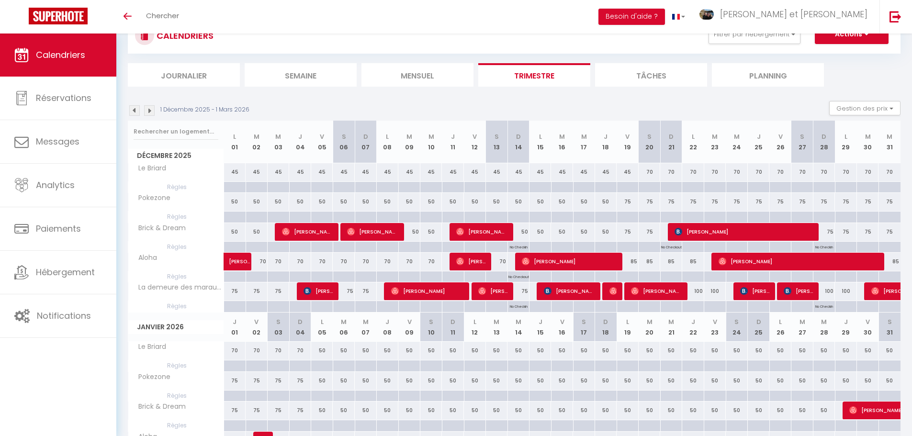
click at [136, 113] on img at bounding box center [134, 110] width 11 height 11
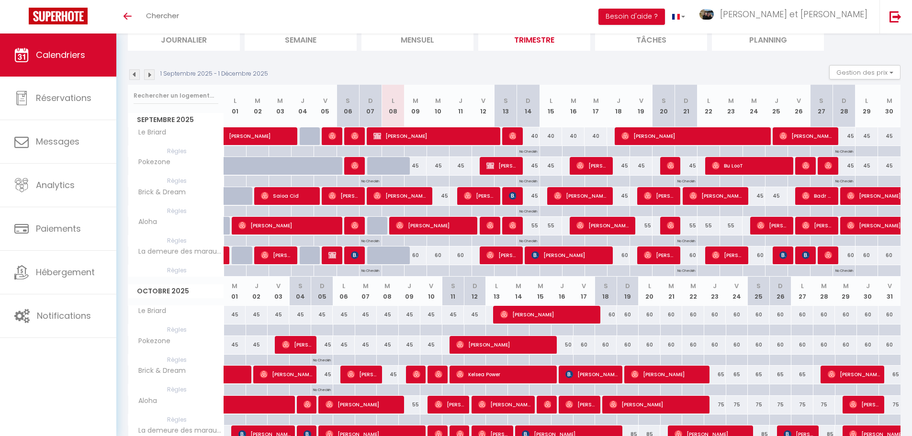
scroll to position [47, 0]
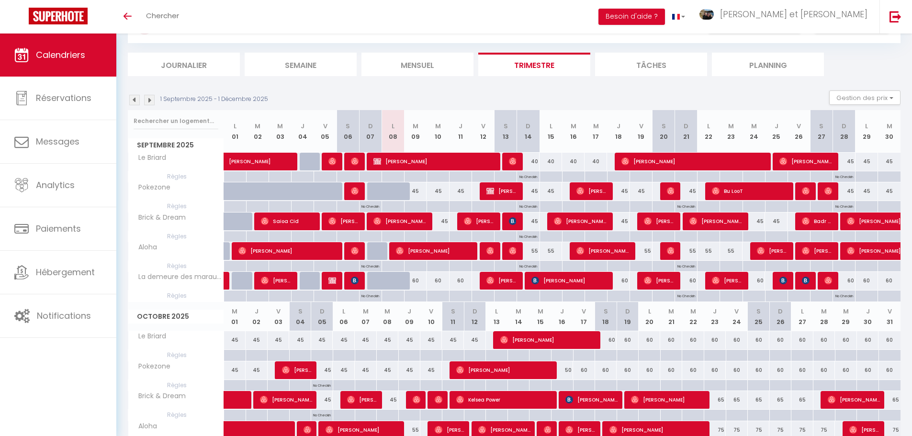
click at [151, 105] on img at bounding box center [149, 100] width 11 height 11
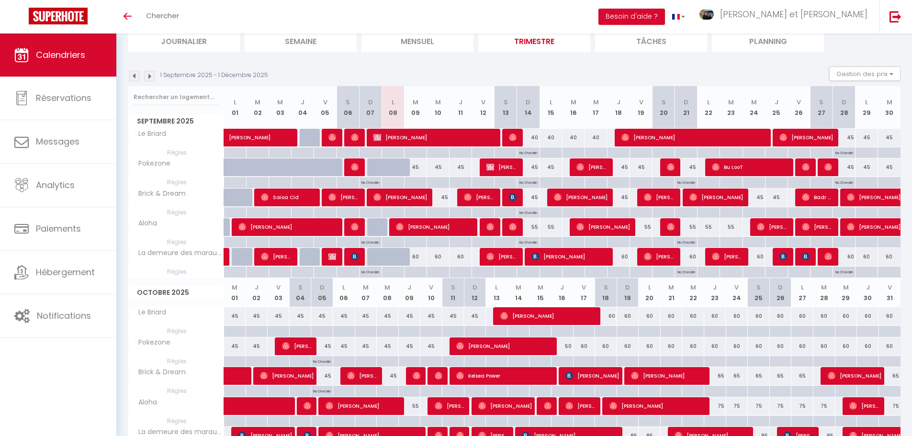
scroll to position [66, 0]
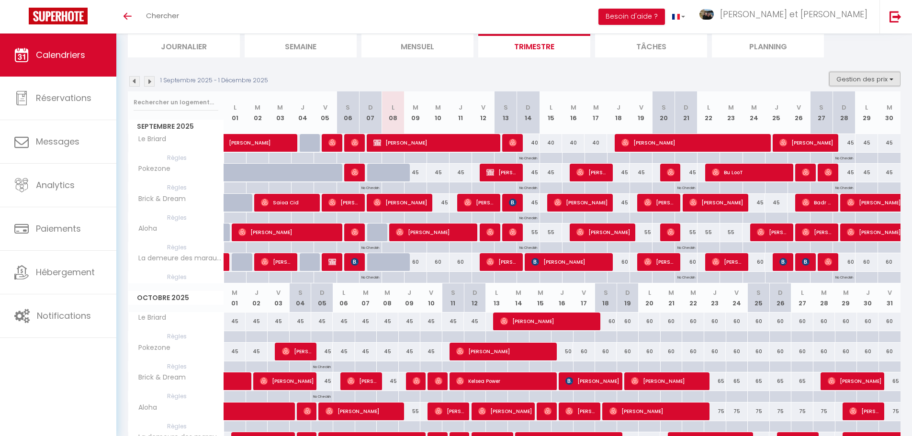
click at [853, 79] on button "Gestion des prix" at bounding box center [864, 79] width 71 height 14
click at [821, 125] on input "Règles" at bounding box center [857, 126] width 86 height 10
checkbox input "false"
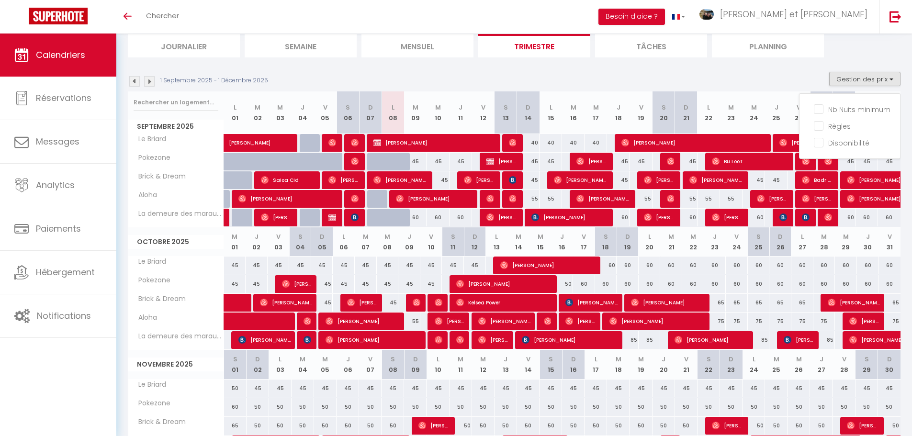
click at [808, 77] on div "1 Septembre 2025 - 1 Décembre 2025 Gestion des prix Nb Nuits minimum Règles Dis…" at bounding box center [514, 82] width 773 height 20
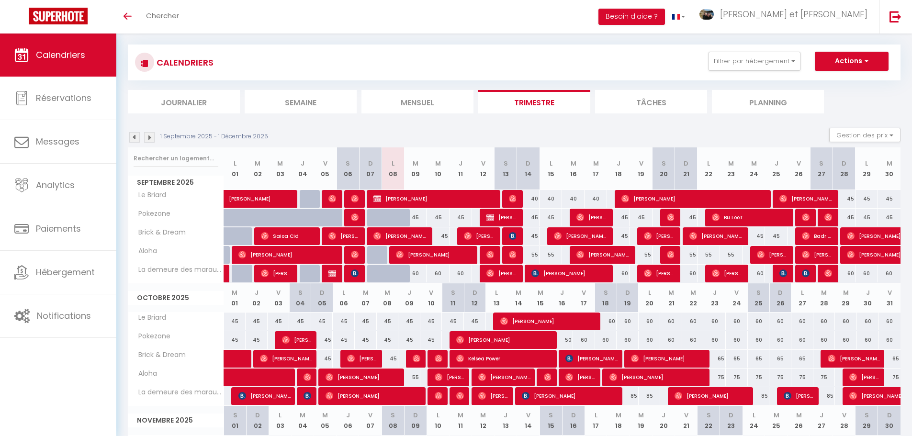
scroll to position [6, 0]
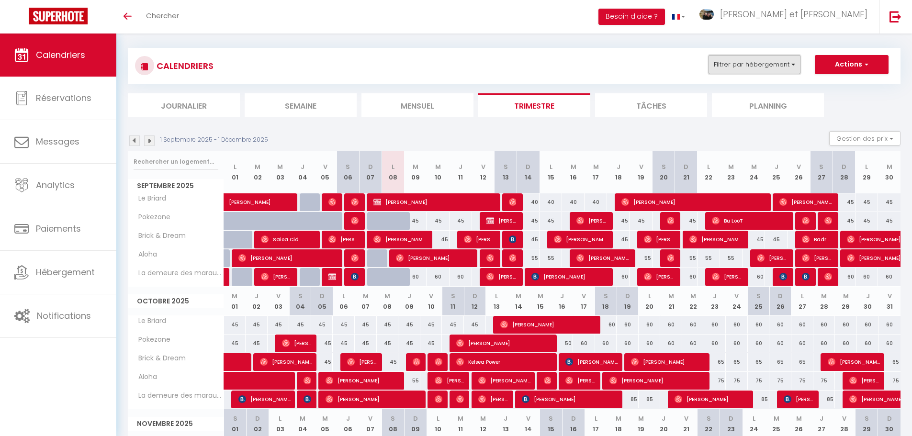
click at [782, 67] on button "Filtrer par hébergement" at bounding box center [754, 64] width 92 height 19
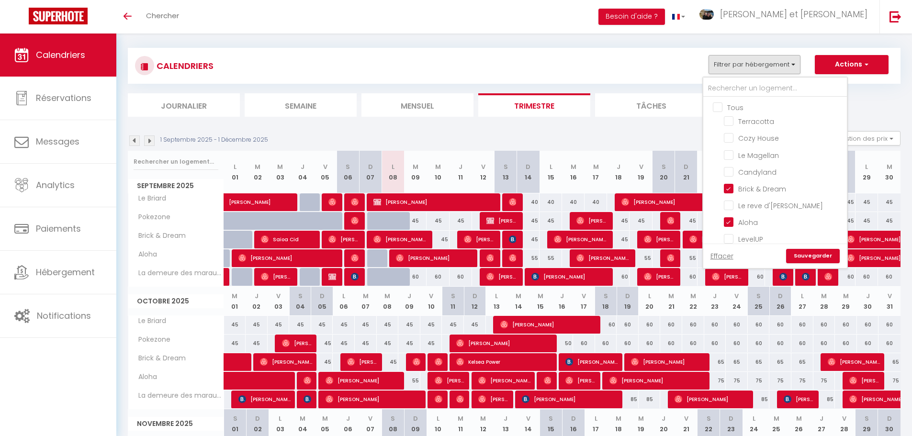
click at [729, 105] on input "Tous" at bounding box center [785, 107] width 144 height 10
checkbox input "true"
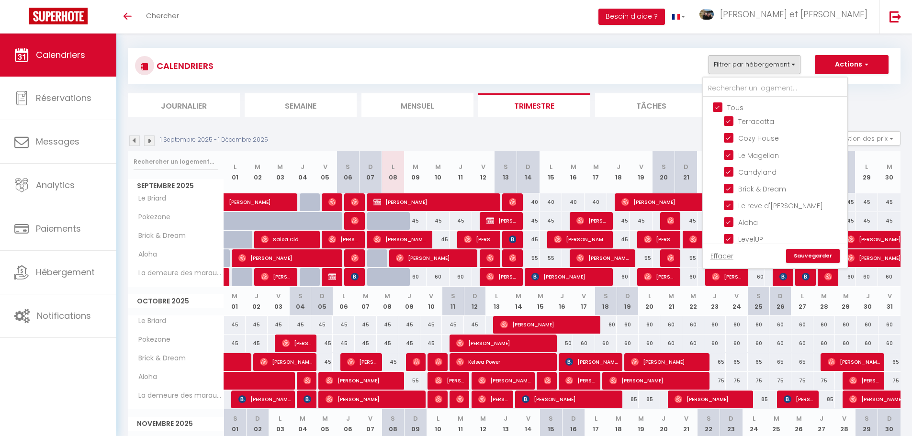
checkbox input "true"
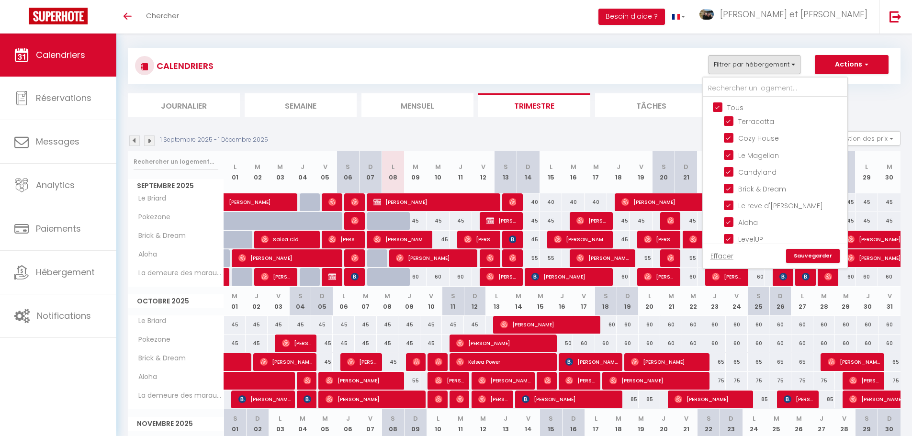
checkbox input "true"
click at [816, 256] on link "Sauvegarder" at bounding box center [813, 256] width 54 height 14
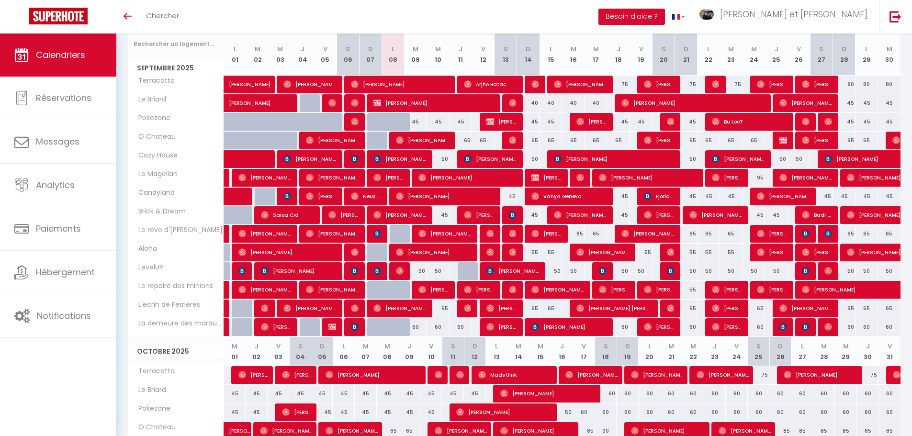
scroll to position [45, 0]
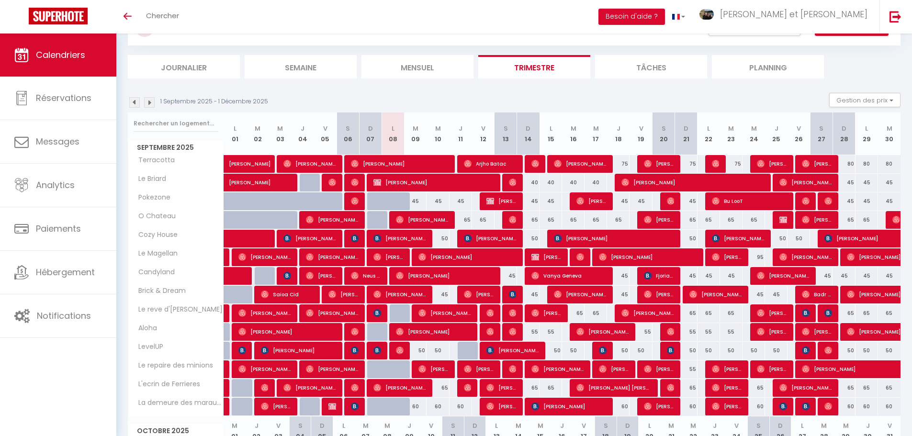
click at [153, 102] on img at bounding box center [149, 102] width 11 height 11
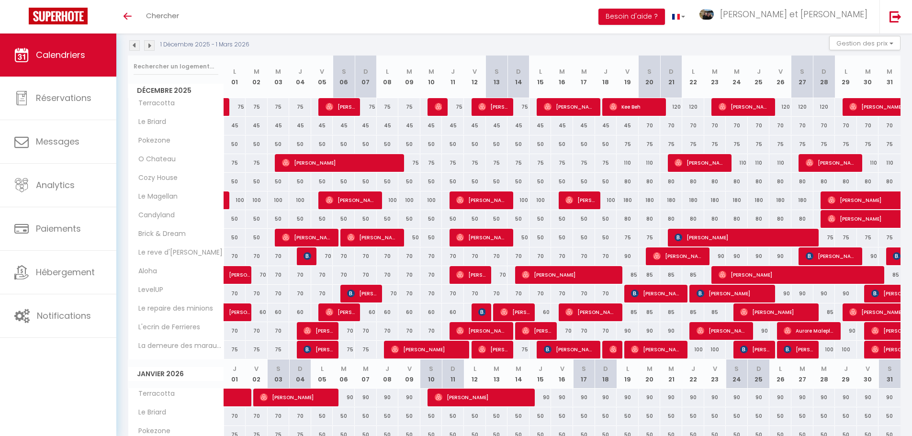
scroll to position [100, 0]
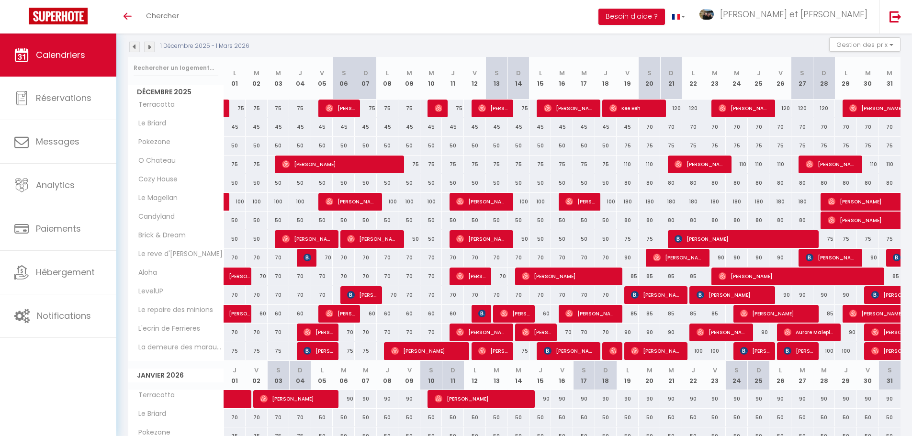
click at [135, 49] on img at bounding box center [134, 47] width 11 height 11
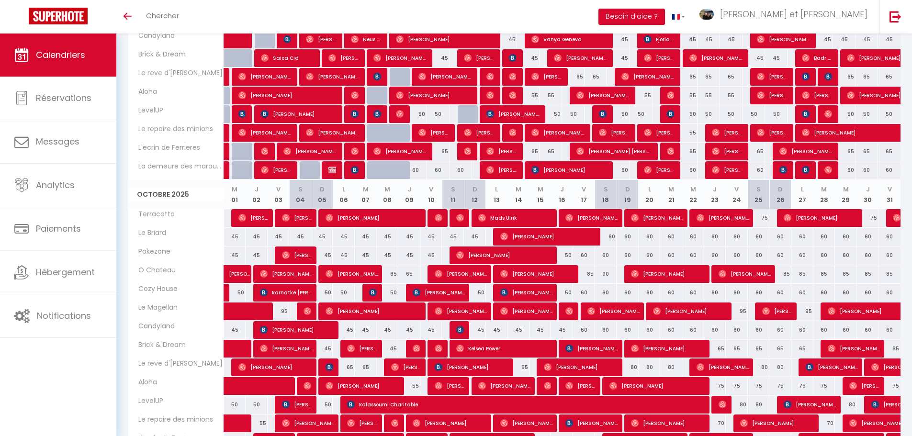
scroll to position [280, 0]
